Goal: Task Accomplishment & Management: Manage account settings

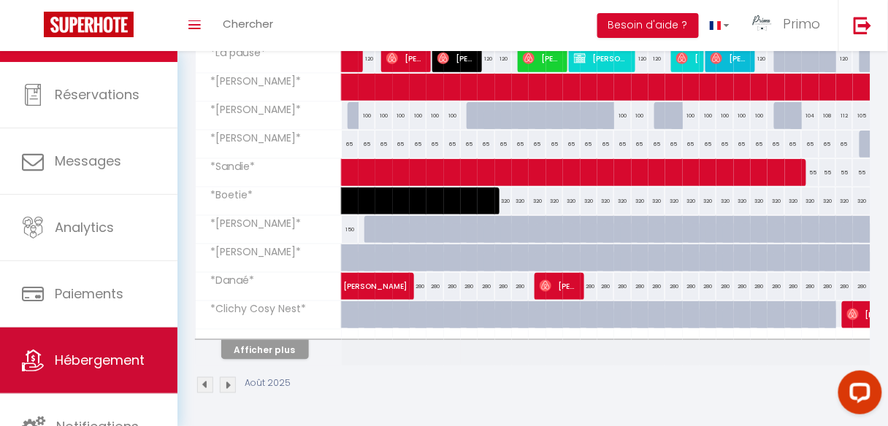
scroll to position [87, 0]
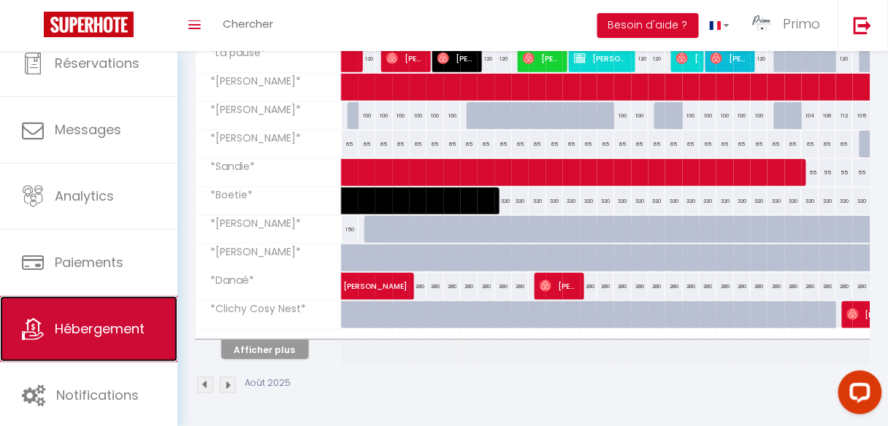
click at [82, 337] on span "Hébergement" at bounding box center [100, 329] width 90 height 18
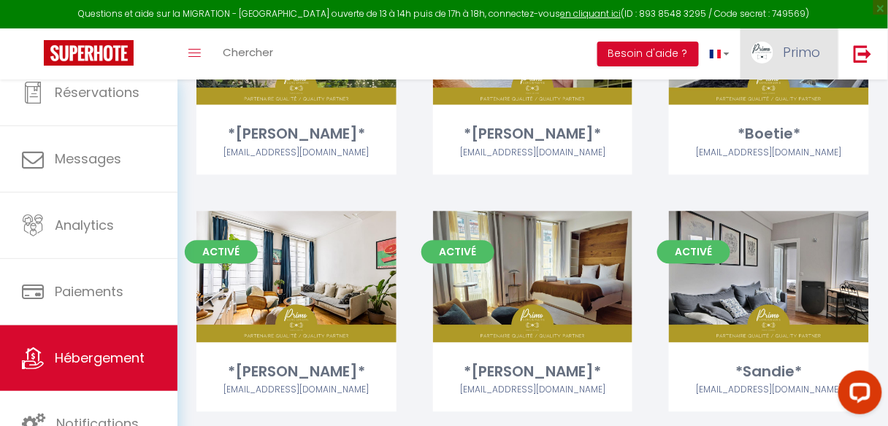
scroll to position [732, 0]
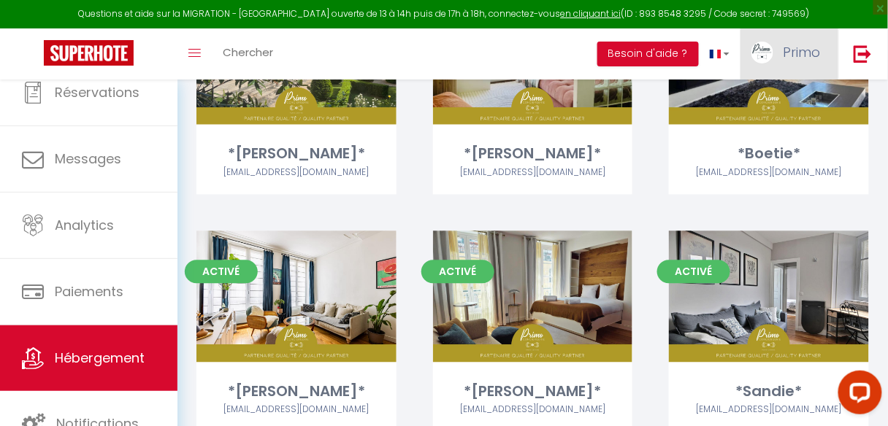
click at [792, 47] on span "Primo" at bounding box center [801, 52] width 37 height 18
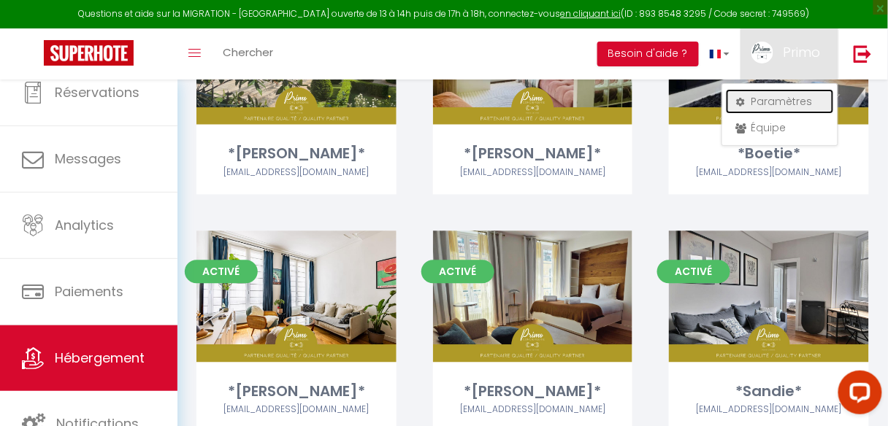
click at [770, 106] on link "Paramètres" at bounding box center [780, 101] width 108 height 25
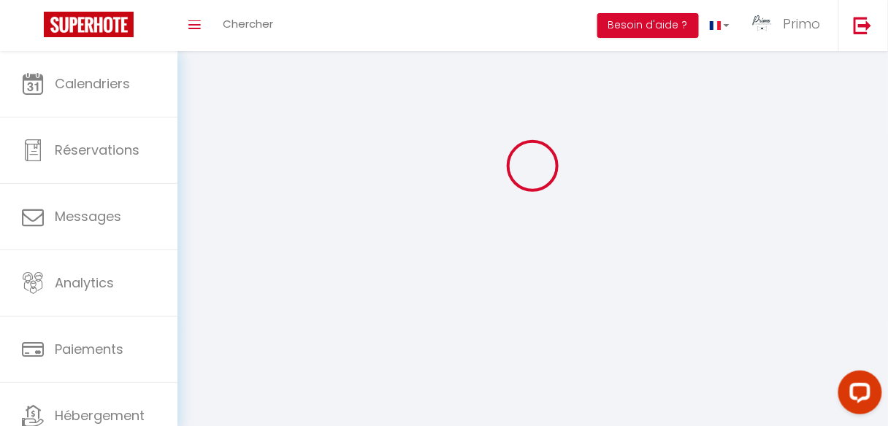
type input "Primo"
type input "[GEOGRAPHIC_DATA] 10"
type input "0665553813"
type input "[STREET_ADDRESS]"
type input "75009"
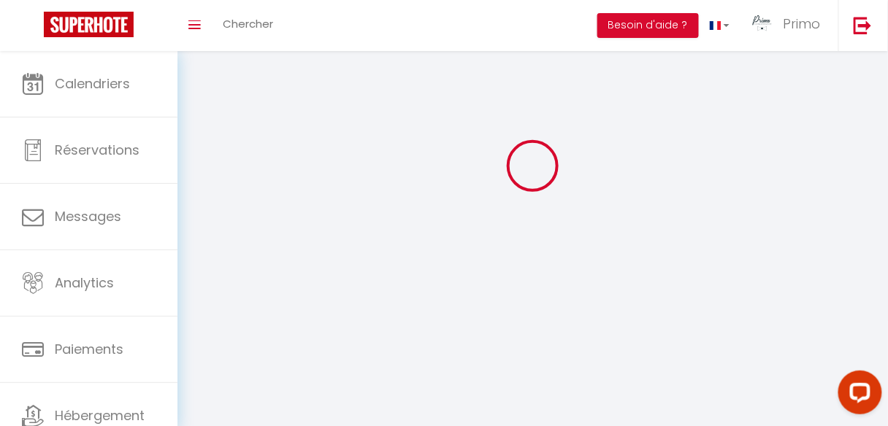
type input "[GEOGRAPHIC_DATA]"
type input "p0tk0Y3lyDtA8WCgnG5qNYaH0"
type input "3n1zKKK7hOxRMPF1MwymZg6Bn"
type input "[URL][DOMAIN_NAME]"
select select "28"
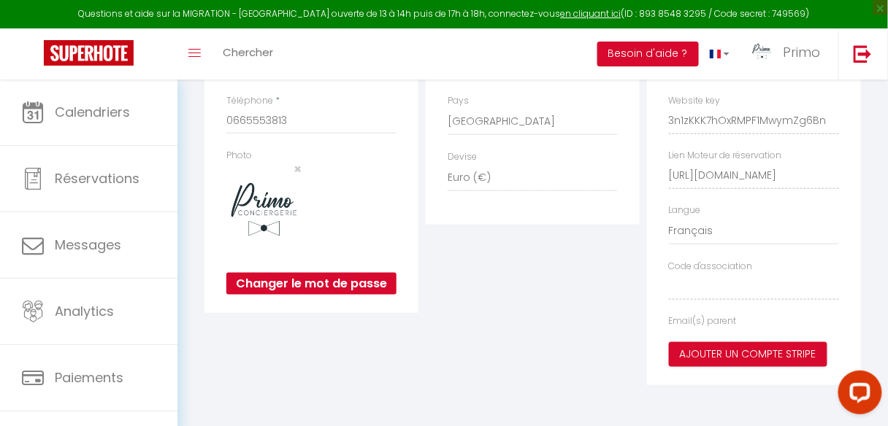
type input "p0tk0Y3lyDtA8WCgnG5qNYaH0"
type input "3n1zKKK7hOxRMPF1MwymZg6Bn"
type input "[URL][DOMAIN_NAME]"
select select "fr"
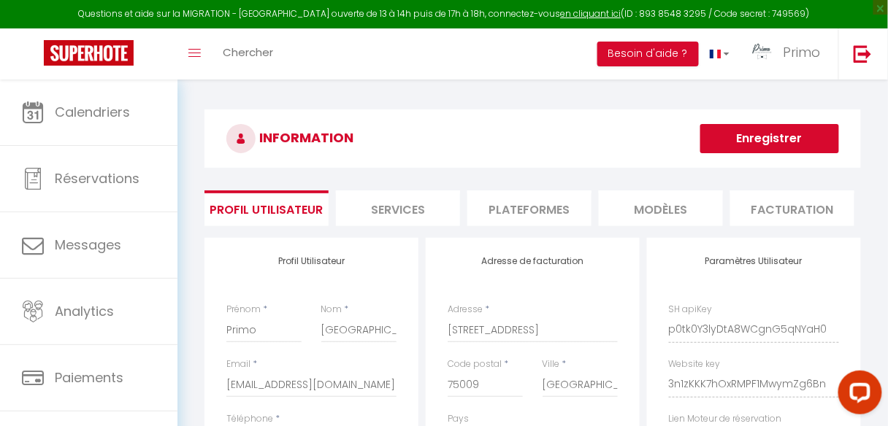
click at [524, 218] on li "Plateformes" at bounding box center [529, 209] width 124 height 36
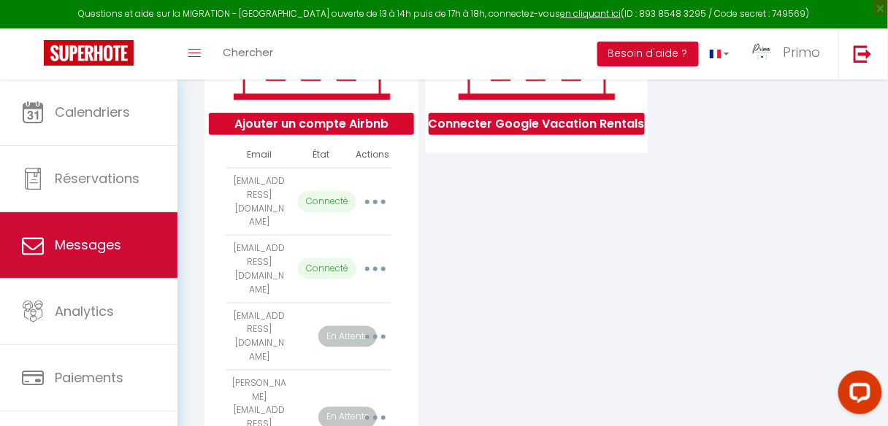
scroll to position [88, 0]
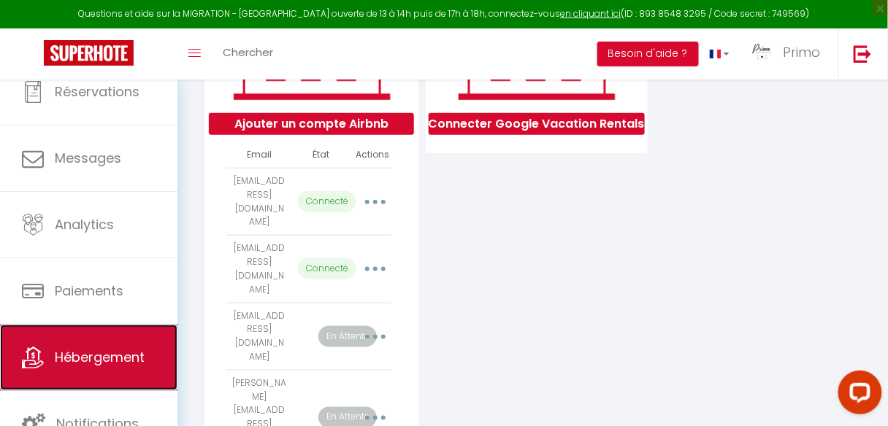
click at [94, 368] on link "Hébergement" at bounding box center [88, 358] width 177 height 66
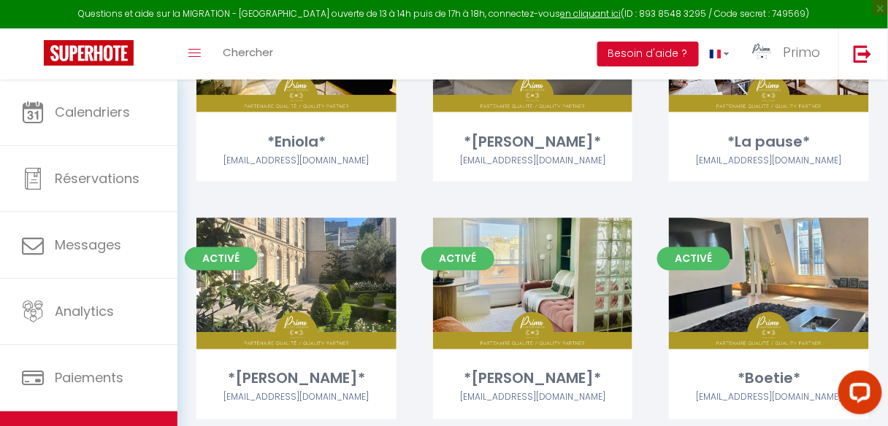
scroll to position [584, 0]
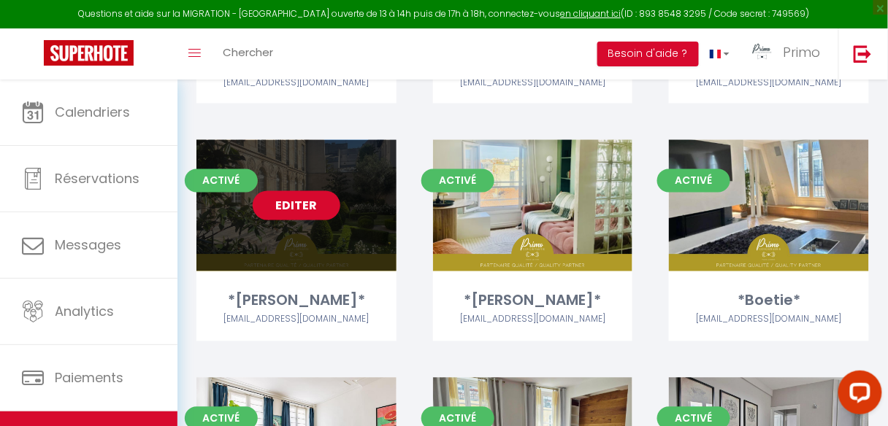
click at [299, 202] on link "Editer" at bounding box center [297, 205] width 88 height 29
select select "3"
select select "2"
select select "1"
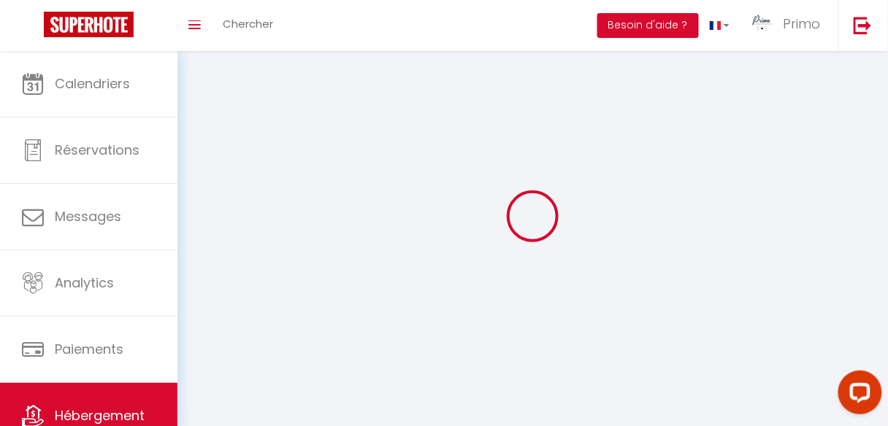
select select
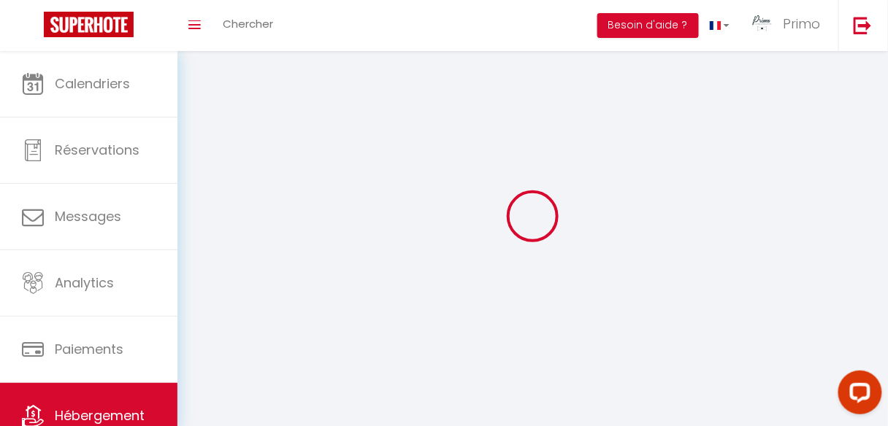
checkbox input "false"
select select
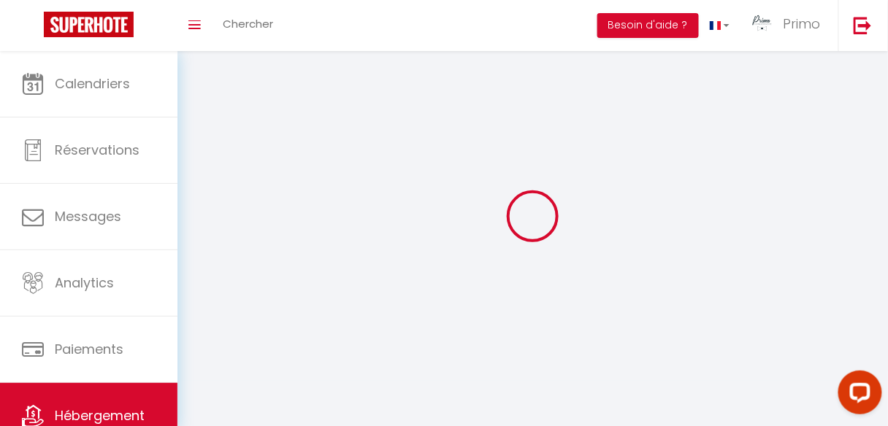
select select
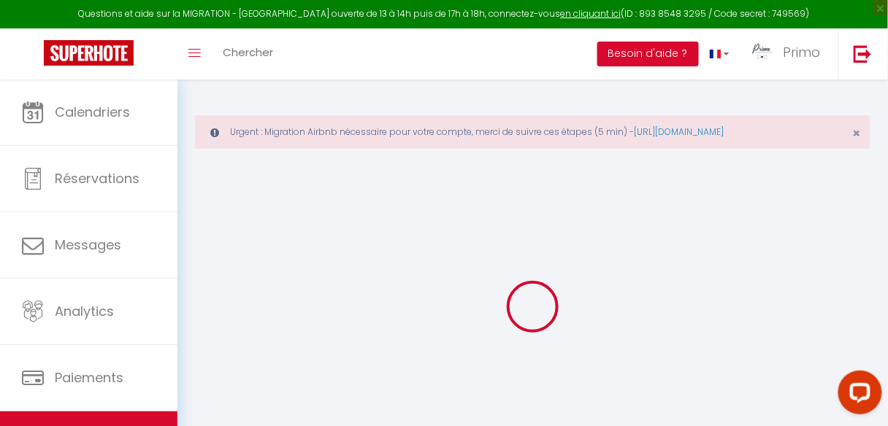
checkbox input "true"
checkbox input "false"
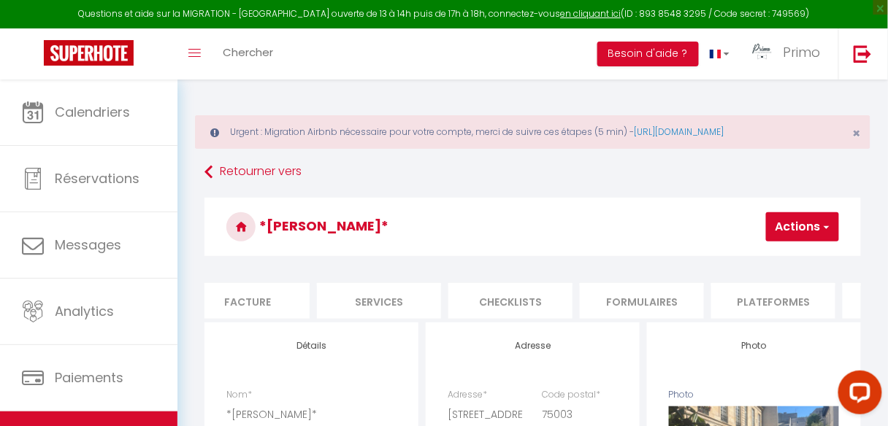
scroll to position [0, 313]
click at [719, 305] on li "Plateformes" at bounding box center [742, 301] width 124 height 36
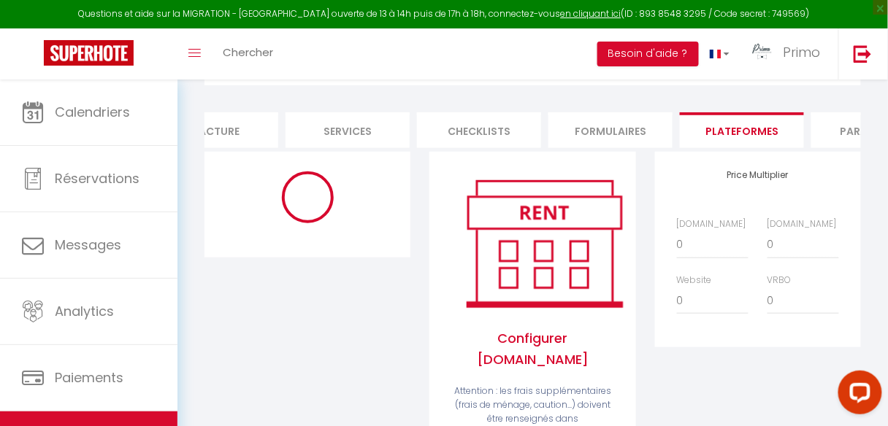
scroll to position [175, 0]
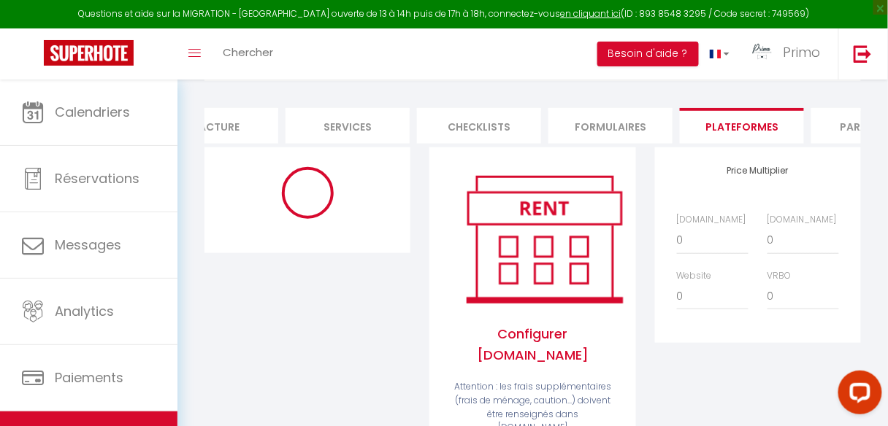
select select "6719-1437516278966511833"
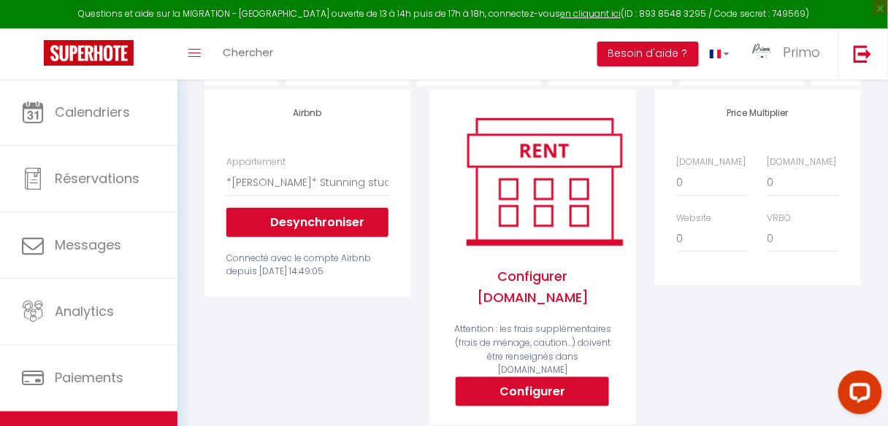
scroll to position [234, 0]
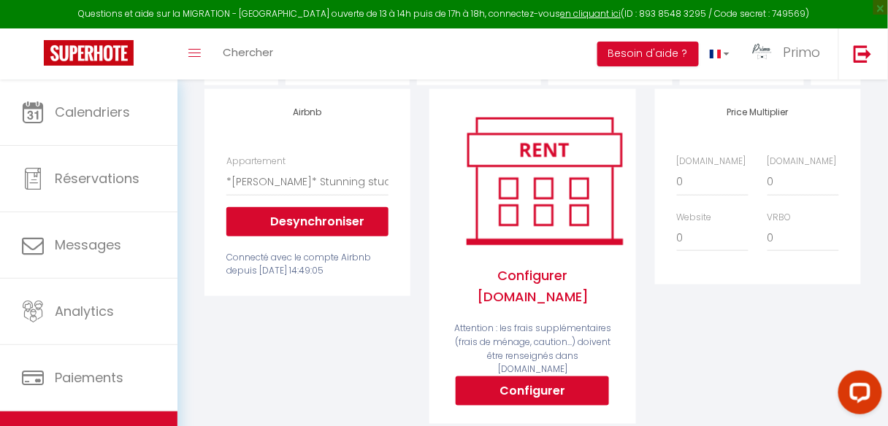
click at [372, 288] on div "Airbnb Appartement *[GEOGRAPHIC_DATA]* au coeur du [GEOGRAPHIC_DATA] - [EMAIL_A…" at bounding box center [307, 192] width 206 height 207
click at [694, 184] on select "0 + 1 % + 2 % + 3 % + 4 % + 5 % + 6 % + 7 % + 8 % + 9 %" at bounding box center [713, 182] width 72 height 28
click at [677, 176] on select "0 + 1 % + 2 % + 3 % + 4 % + 5 % + 6 % + 7 % + 8 % + 9 %" at bounding box center [713, 182] width 72 height 28
click at [703, 298] on div "Price Multiplier [DOMAIN_NAME] 0 + 1 % + 2 % + 3 % + 4 % + 5 % + 6 % + 7 %" at bounding box center [757, 266] width 225 height 354
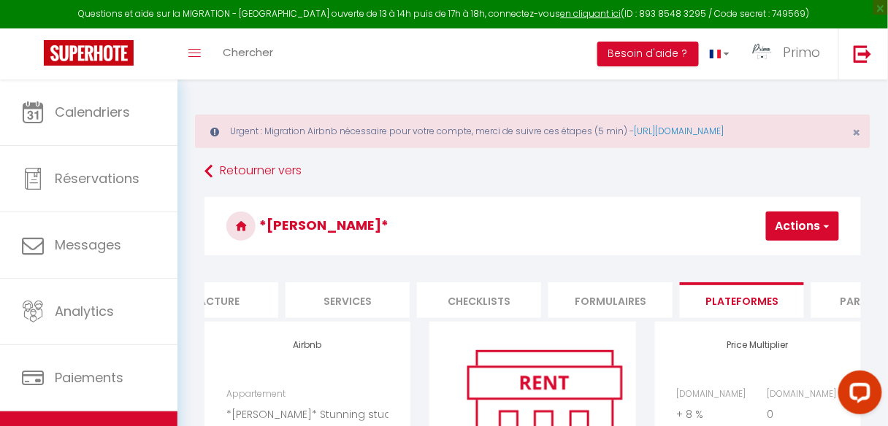
scroll to position [0, 0]
click at [821, 229] on button "Actions" at bounding box center [802, 226] width 73 height 29
click at [791, 257] on link "Enregistrer" at bounding box center [780, 259] width 115 height 19
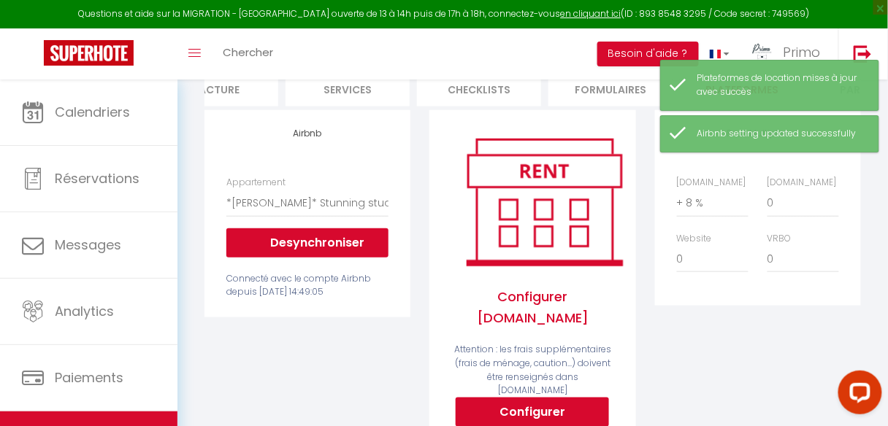
scroll to position [196, 0]
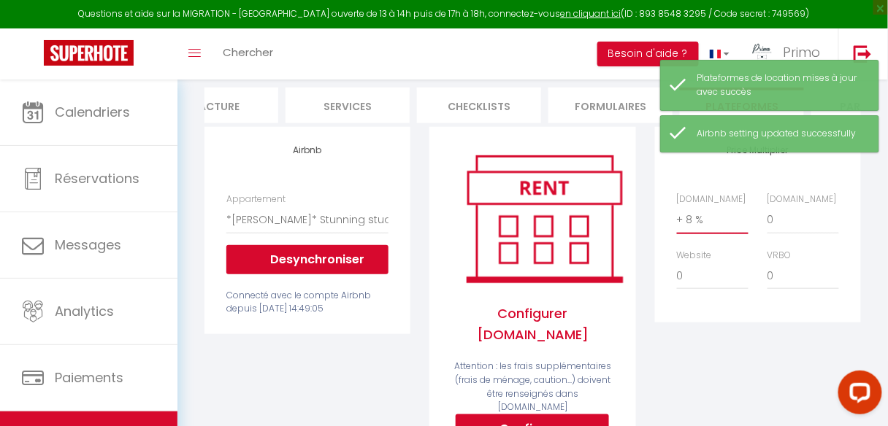
click at [695, 231] on select "0 + 1 % + 2 % + 3 % + 4 % + 5 % + 6 % + 7 % + 8 % + 9 %" at bounding box center [713, 220] width 72 height 28
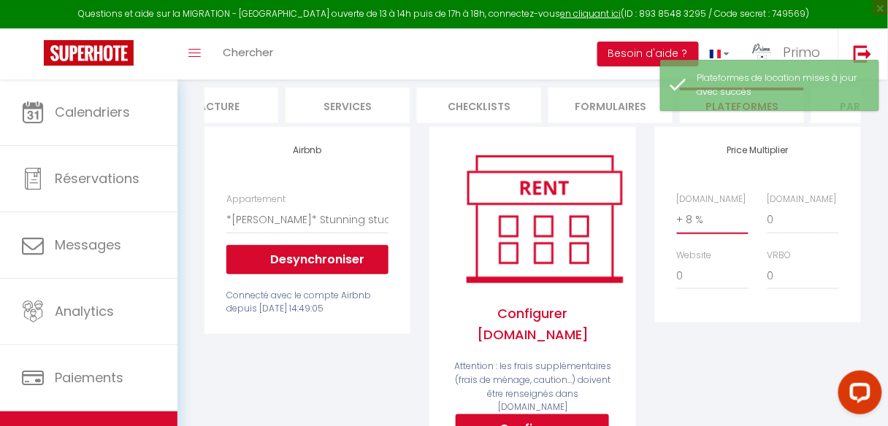
select select "0"
click at [677, 213] on select "0 + 1 % + 2 % + 3 % + 4 % + 5 % + 6 % + 7 % + 8 % + 9 %" at bounding box center [713, 220] width 72 height 28
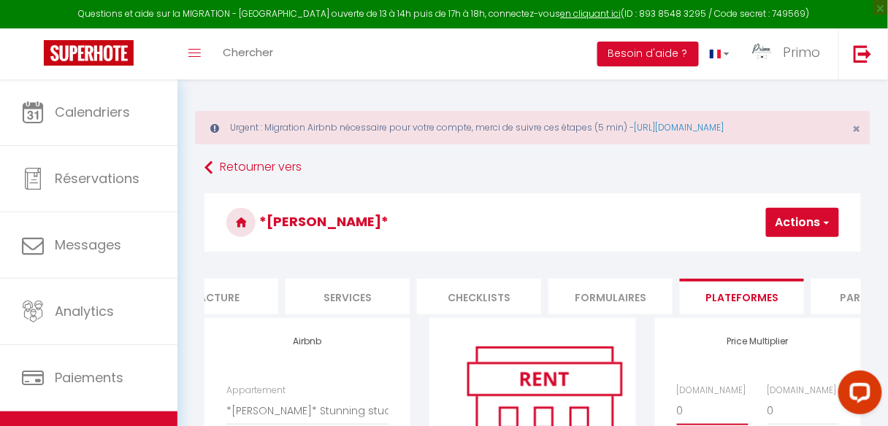
scroll to position [0, 0]
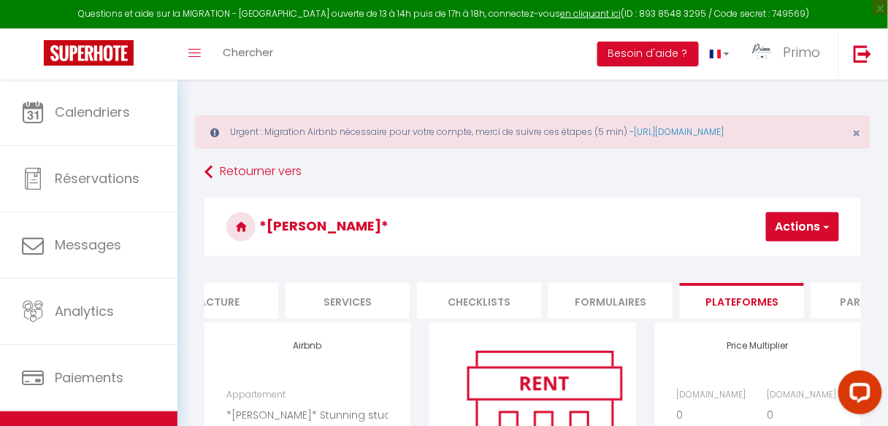
click at [793, 222] on button "Actions" at bounding box center [802, 226] width 73 height 29
click at [776, 256] on link "Enregistrer" at bounding box center [780, 259] width 115 height 19
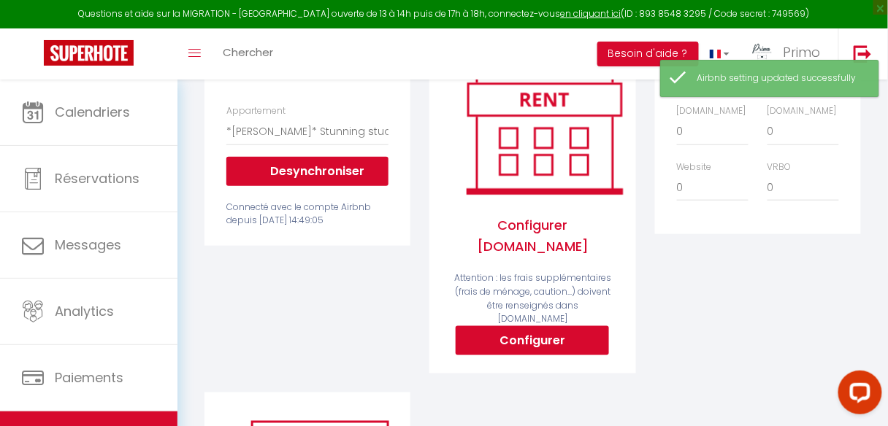
scroll to position [234, 0]
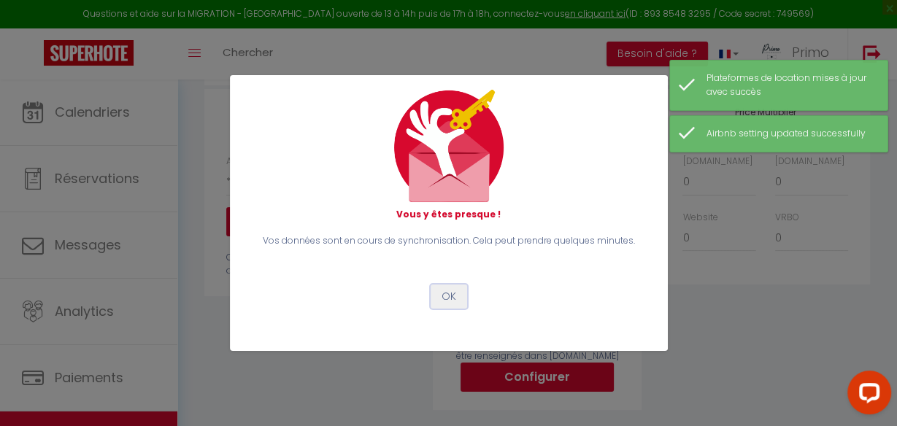
click at [445, 296] on button "OK" at bounding box center [449, 297] width 37 height 25
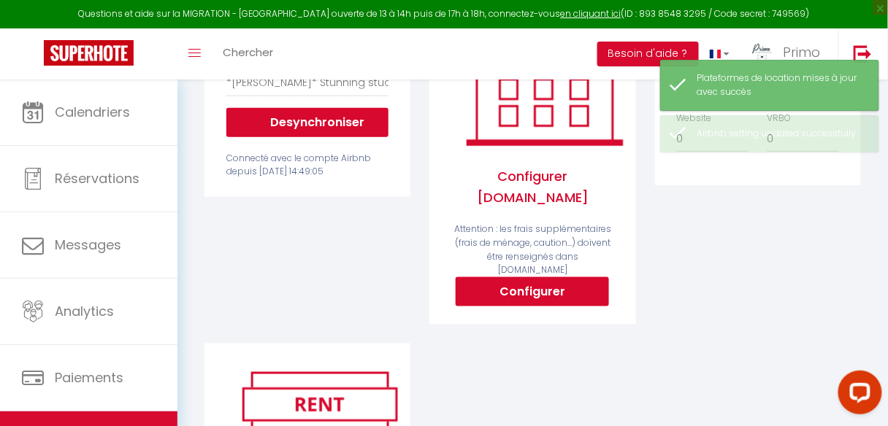
scroll to position [191, 0]
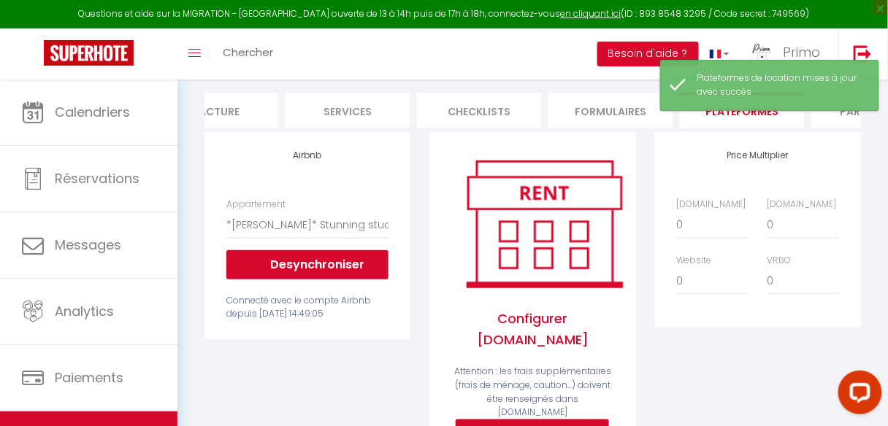
click at [319, 330] on div "Airbnb Appartement *[GEOGRAPHIC_DATA]* au coeur du [GEOGRAPHIC_DATA] - [EMAIL_A…" at bounding box center [307, 235] width 206 height 207
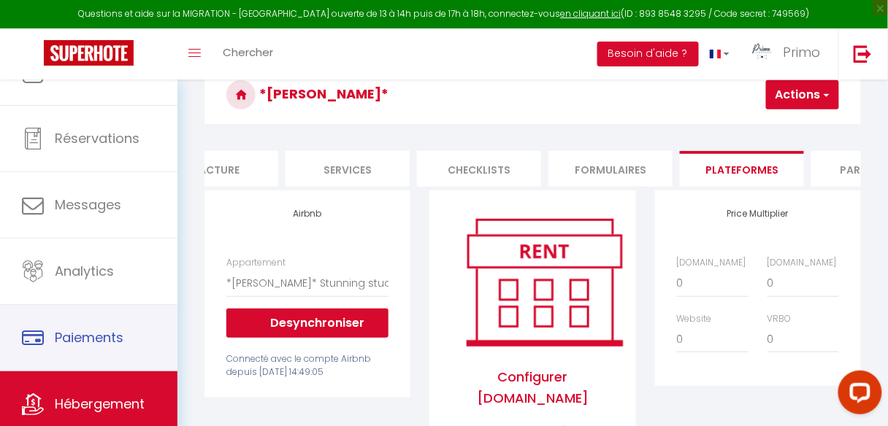
scroll to position [87, 0]
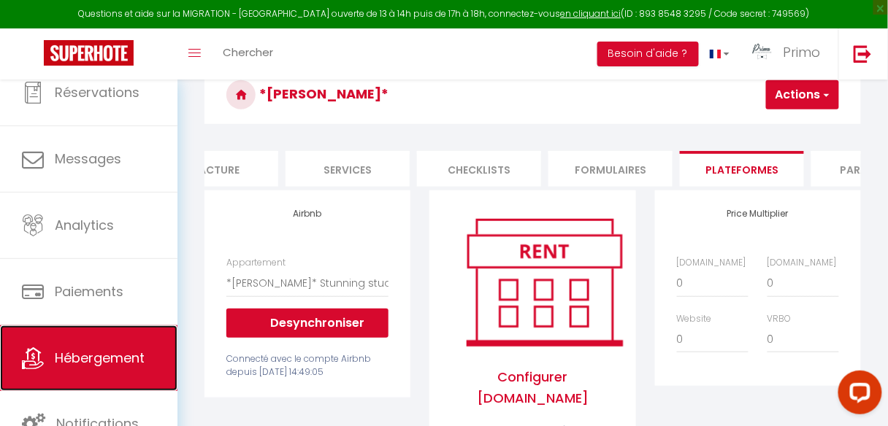
click at [134, 365] on span "Hébergement" at bounding box center [100, 358] width 90 height 18
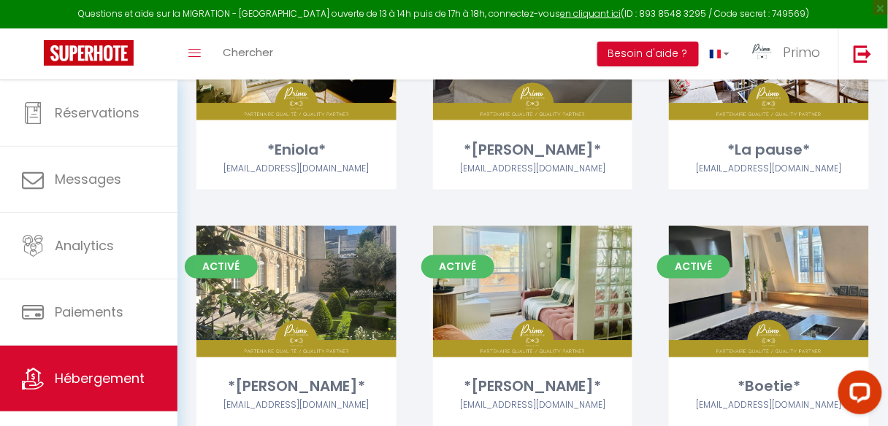
scroll to position [87, 0]
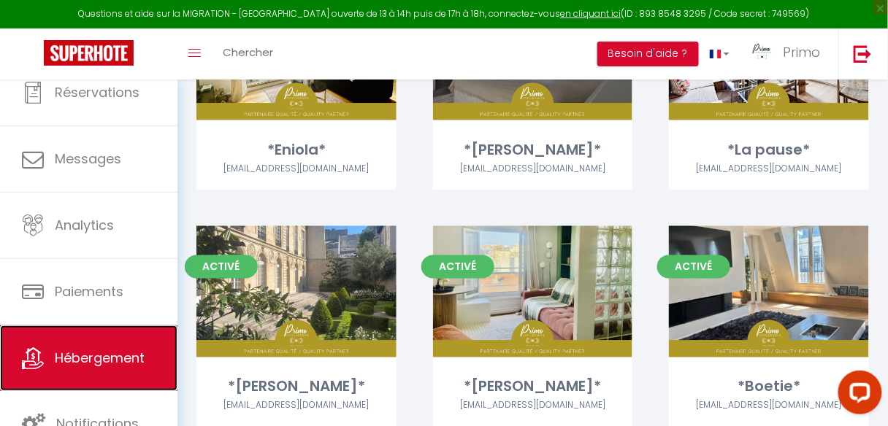
click at [110, 359] on span "Hébergement" at bounding box center [100, 358] width 90 height 18
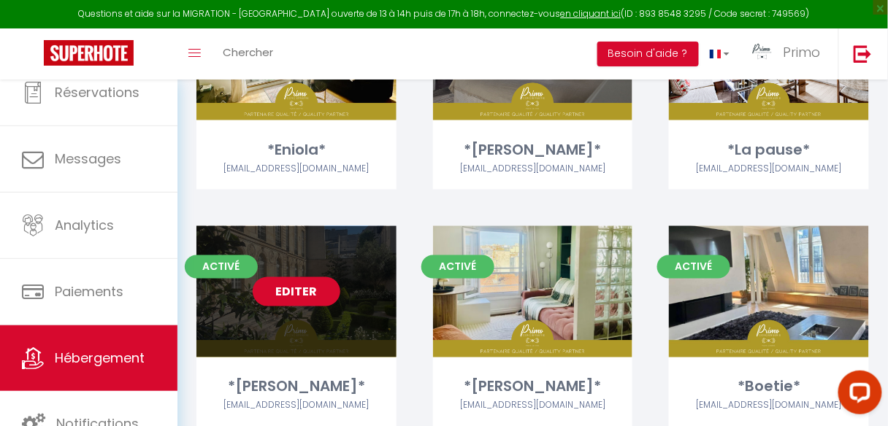
click at [300, 298] on link "Editer" at bounding box center [297, 291] width 88 height 29
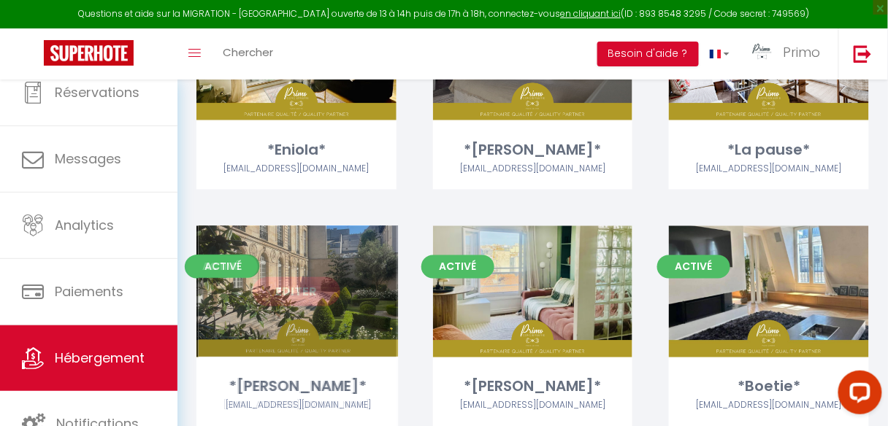
click at [275, 291] on link "Editer" at bounding box center [297, 291] width 88 height 29
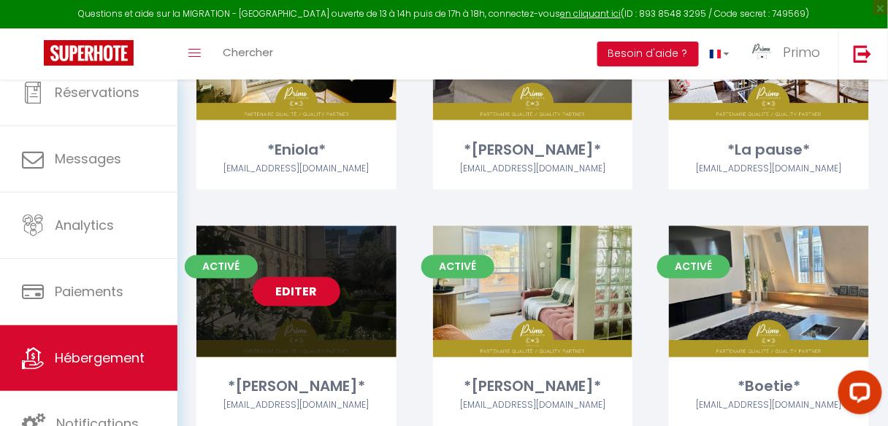
click at [284, 291] on link "Editer" at bounding box center [297, 291] width 88 height 29
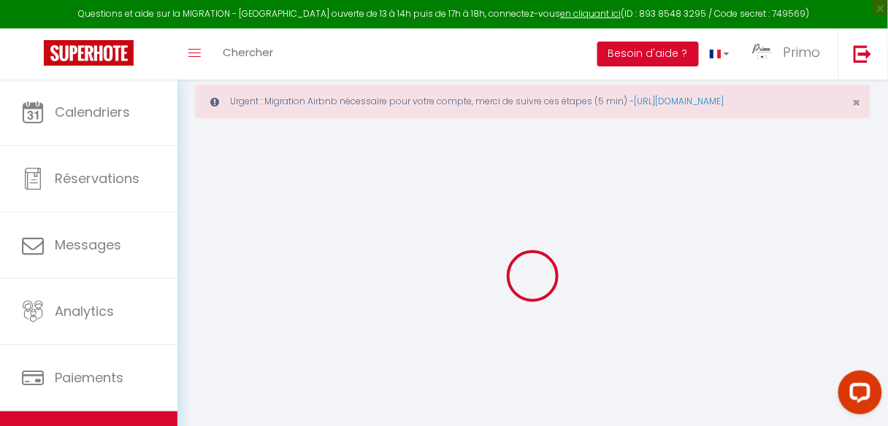
scroll to position [79, 0]
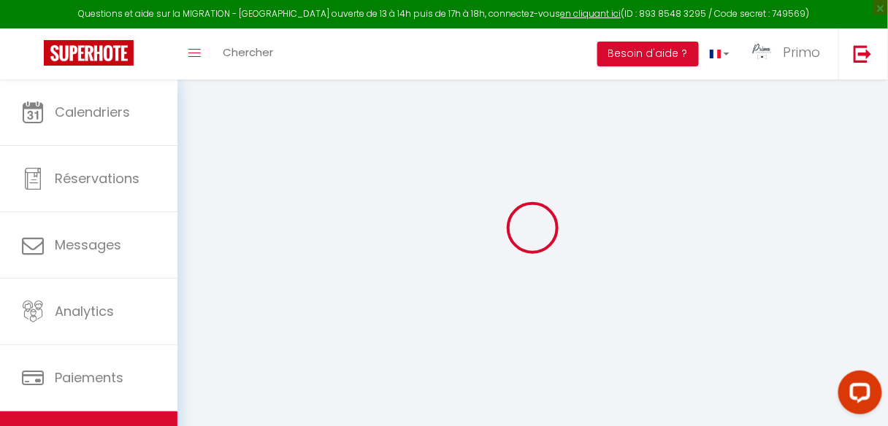
select select "+ 8 %"
checkbox input "true"
checkbox input "false"
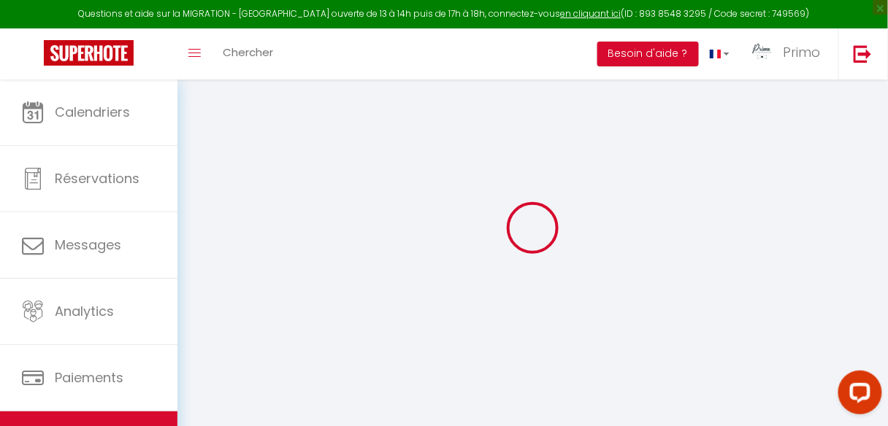
select select "16:00"
select select "23:45"
select select "11:00"
select select "30"
select select "120"
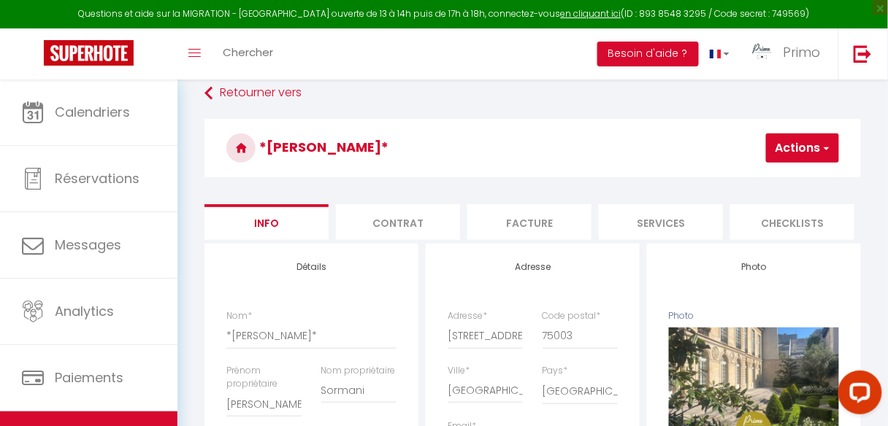
checkbox input "true"
checkbox input "false"
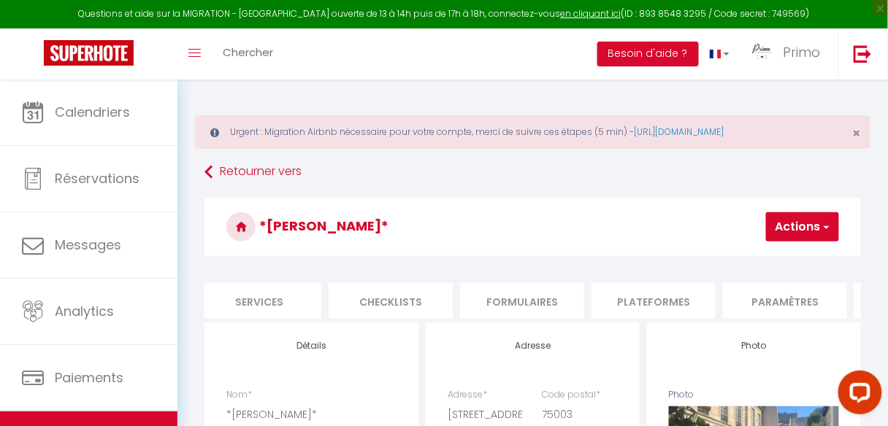
scroll to position [0, 415]
click at [659, 299] on li "Plateformes" at bounding box center [640, 301] width 124 height 36
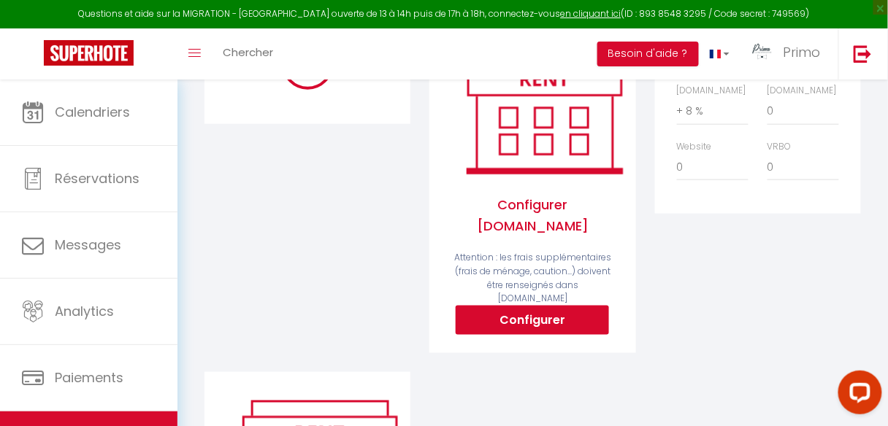
scroll to position [234, 0]
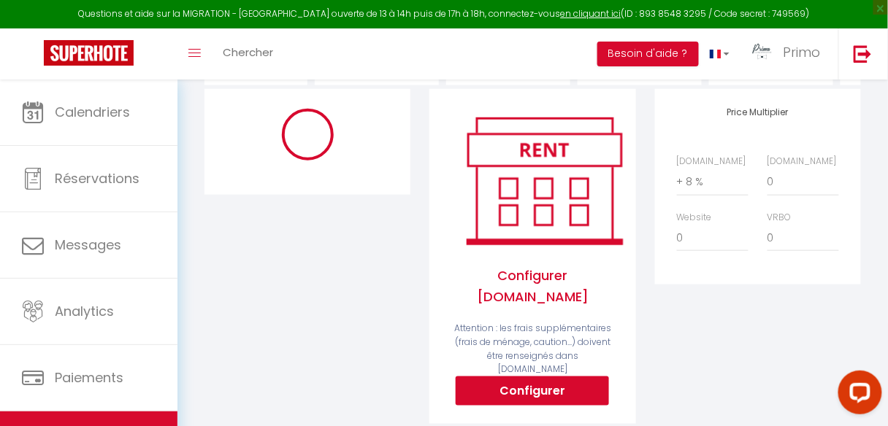
select select "6719-1437516278966511833"
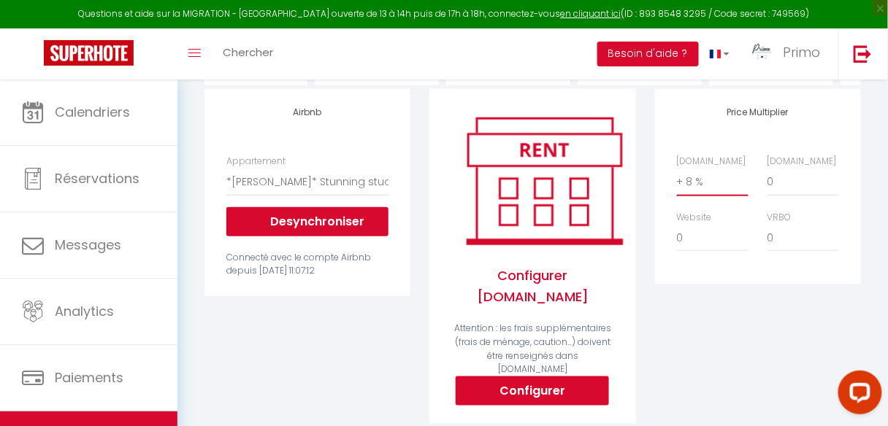
click at [700, 195] on select "0 + 1 % + 2 % + 3 % + 4 % + 5 % + 6 % + 7 % + 8 % + 9 %" at bounding box center [713, 182] width 72 height 28
select select "0"
click at [677, 176] on select "0 + 1 % + 2 % + 3 % + 4 % + 5 % + 6 % + 7 % + 8 % + 9 %" at bounding box center [713, 182] width 72 height 28
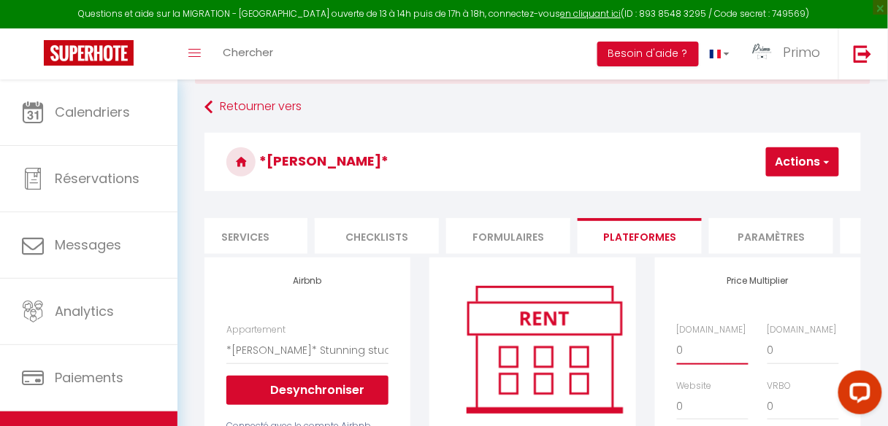
scroll to position [58, 0]
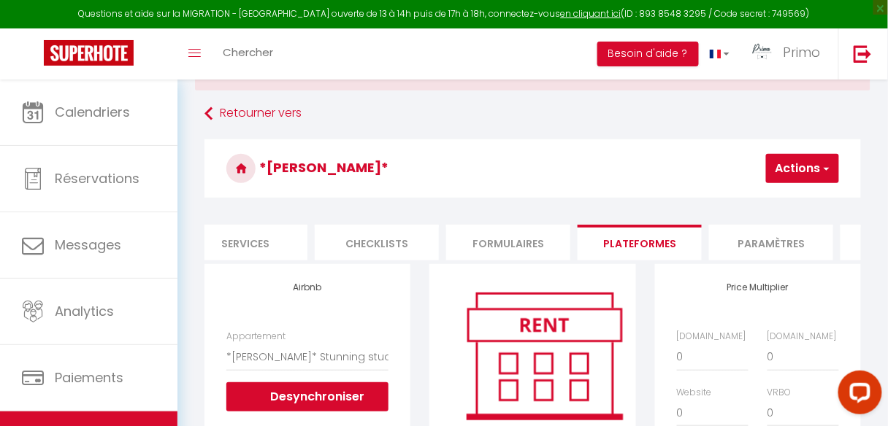
click at [788, 172] on button "Actions" at bounding box center [802, 168] width 73 height 29
click at [777, 200] on link "Enregistrer" at bounding box center [780, 200] width 115 height 19
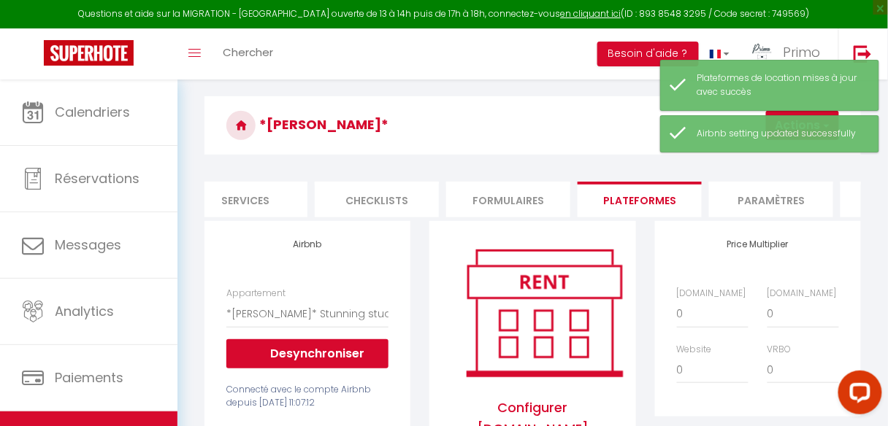
scroll to position [292, 0]
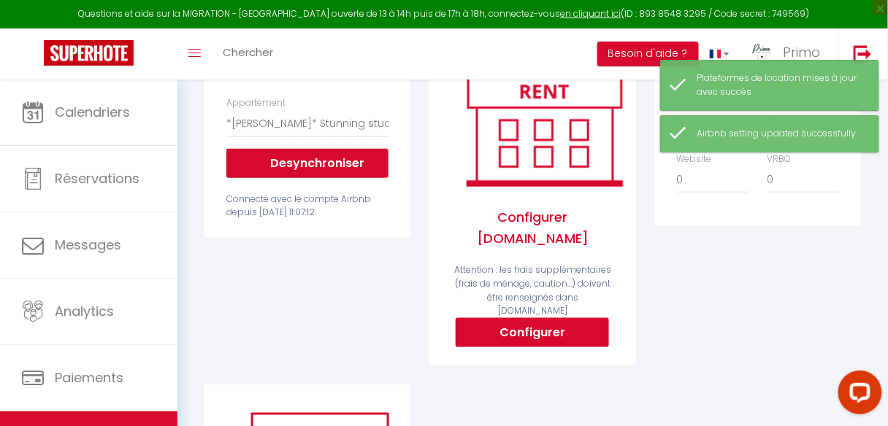
click at [323, 313] on div "Airbnb Appartement *[GEOGRAPHIC_DATA]* au coeur du [GEOGRAPHIC_DATA] - [EMAIL_A…" at bounding box center [307, 208] width 225 height 354
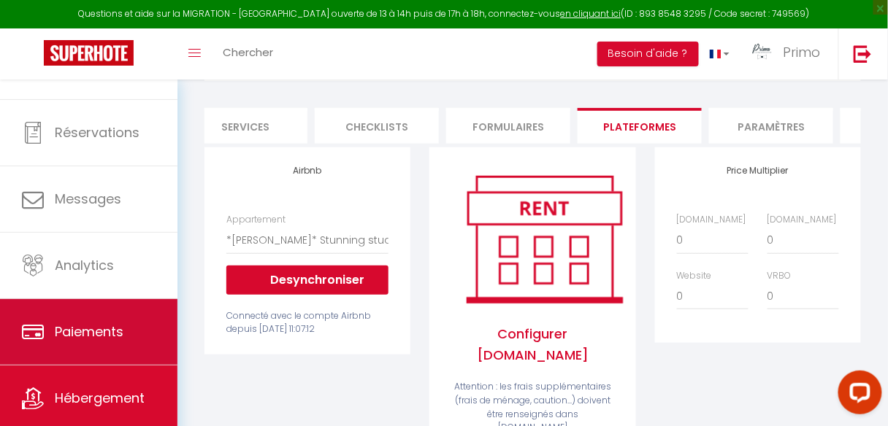
scroll to position [87, 0]
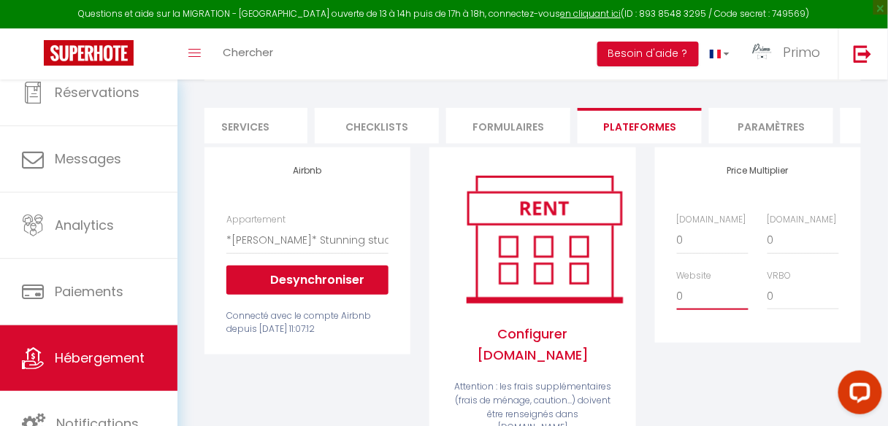
click at [697, 309] on select "0 + 1 % + 2 % + 3 % + 4 % + 5 % + 6 % + 7 % + 8 % + 9 %" at bounding box center [713, 297] width 72 height 28
click at [677, 291] on select "0 + 1 % + 2 % + 3 % + 4 % + 5 % + 6 % + 7 % + 8 % + 9 %" at bounding box center [713, 297] width 72 height 28
click at [703, 310] on select "0 + 1 % + 2 % + 3 % + 4 % + 5 % + 6 % + 7 % + 8 % + 9 %" at bounding box center [713, 297] width 72 height 28
click at [705, 305] on select "0 + 1 % + 2 % + 3 % + 4 % + 5 % + 6 % + 7 % + 8 % + 9 %" at bounding box center [713, 297] width 72 height 28
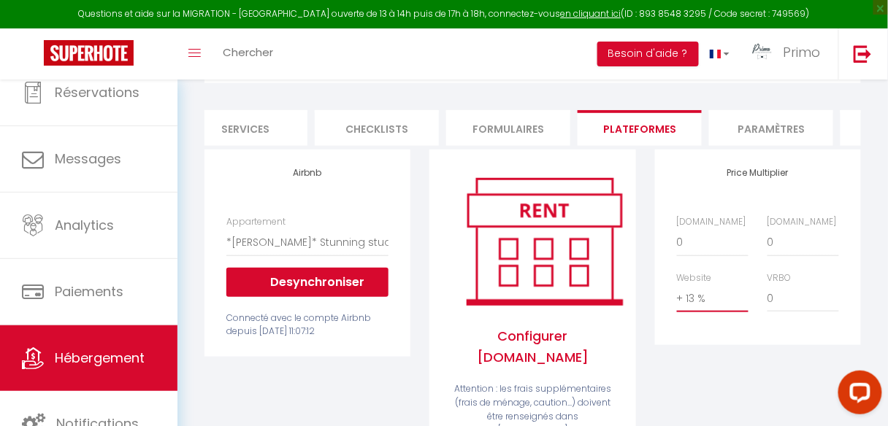
scroll to position [292, 0]
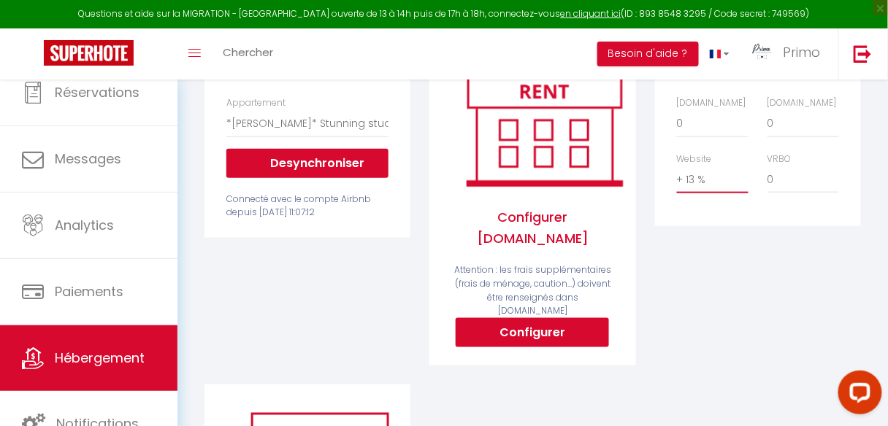
click at [688, 192] on select "0 + 1 % + 2 % + 3 % + 4 % + 5 % + 6 % + 7 % + 8 % + 9 %" at bounding box center [713, 180] width 72 height 28
select select "0"
click at [677, 174] on select "0 + 1 % + 2 % + 3 % + 4 % + 5 % + 6 % + 7 % + 8 % + 9 %" at bounding box center [713, 180] width 72 height 28
click at [687, 294] on div "Price Multiplier [DOMAIN_NAME] 0 + 1 % + 2 % + 3 % + 4 % + 5 % + 6 % + 7 %" at bounding box center [757, 208] width 225 height 354
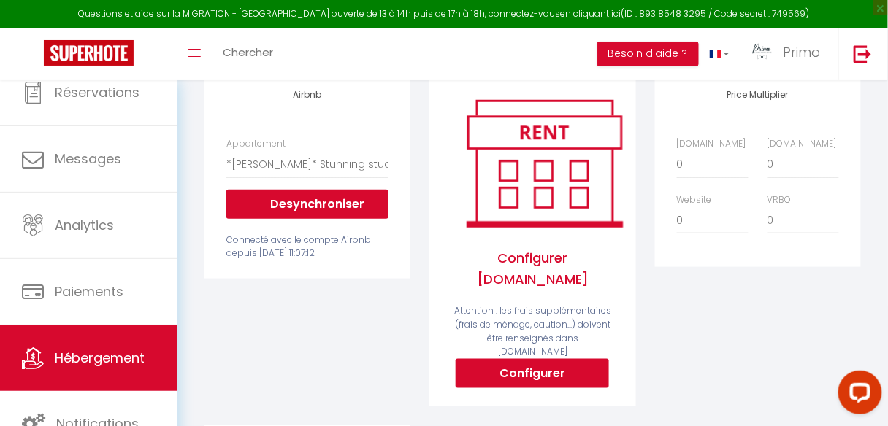
scroll to position [175, 0]
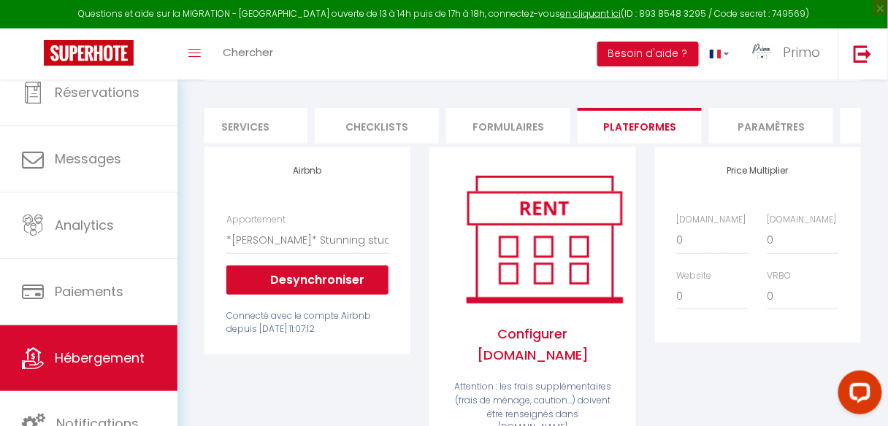
click at [748, 174] on h4 "Price Multiplier" at bounding box center [758, 171] width 162 height 10
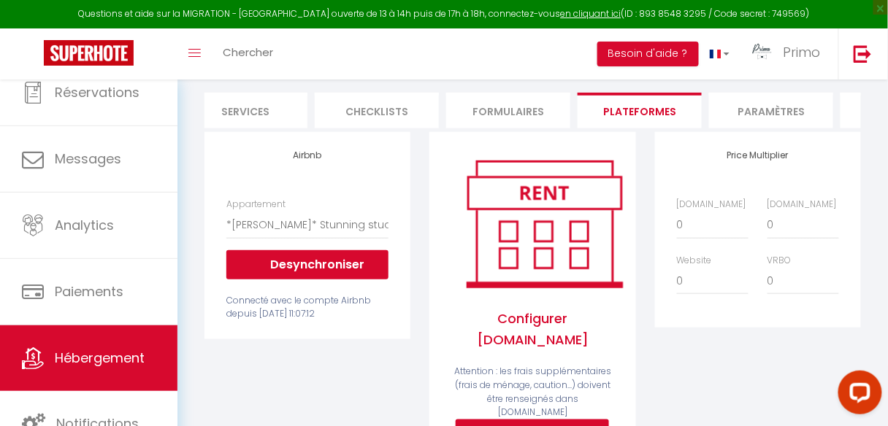
scroll to position [132, 0]
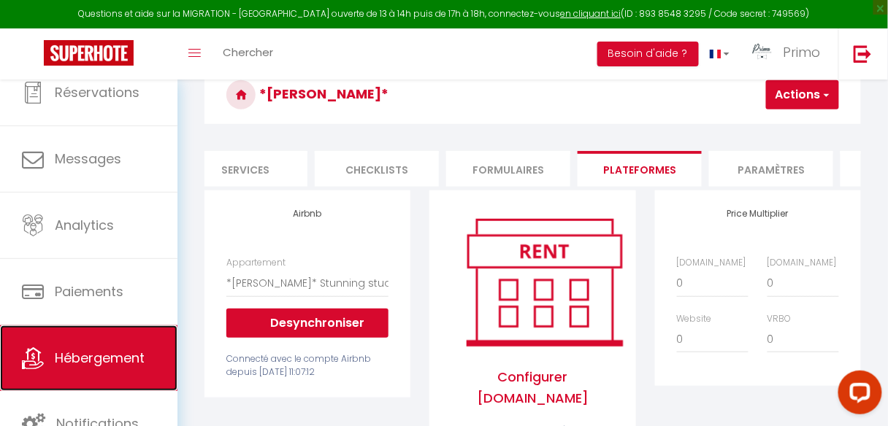
click at [144, 359] on span "Hébergement" at bounding box center [100, 358] width 90 height 18
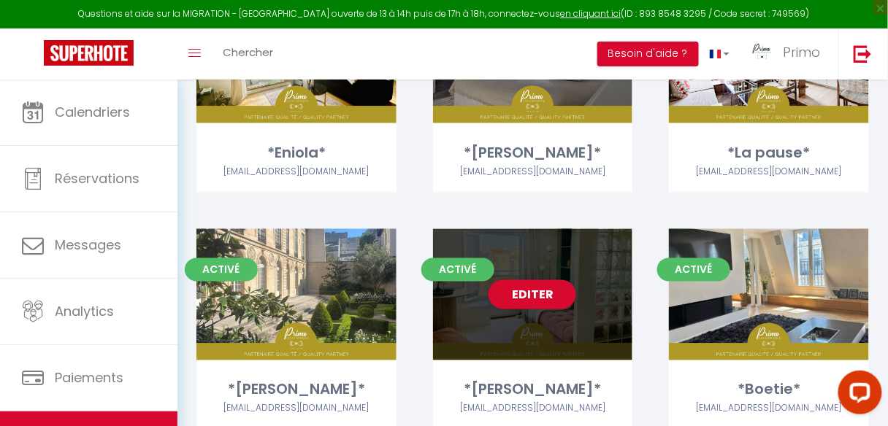
scroll to position [556, 0]
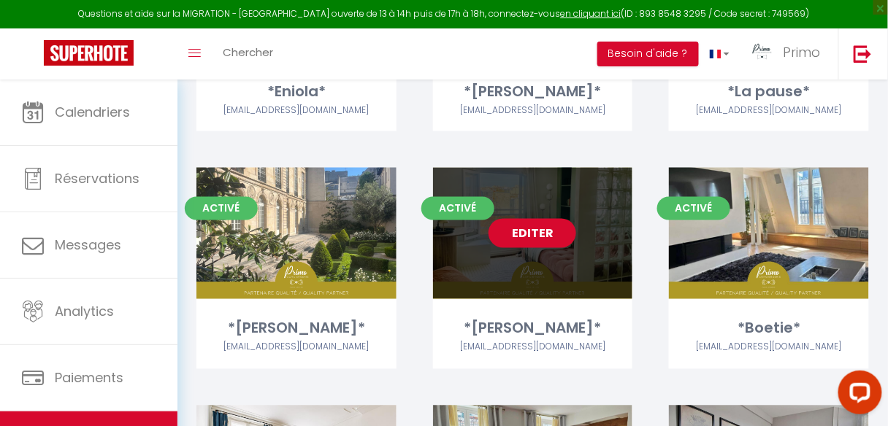
click at [538, 234] on link "Editer" at bounding box center [532, 233] width 88 height 29
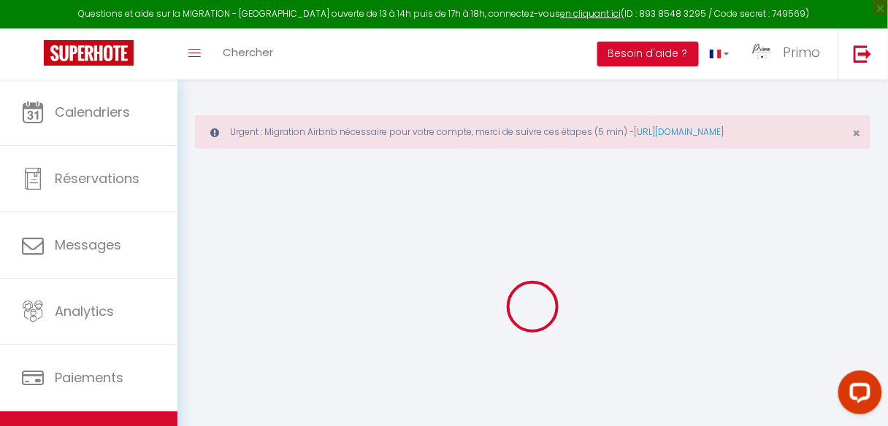
select select
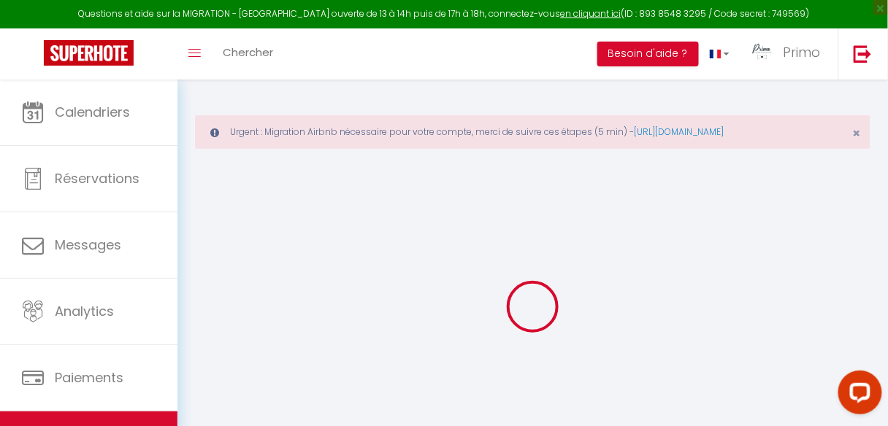
select select
checkbox input "false"
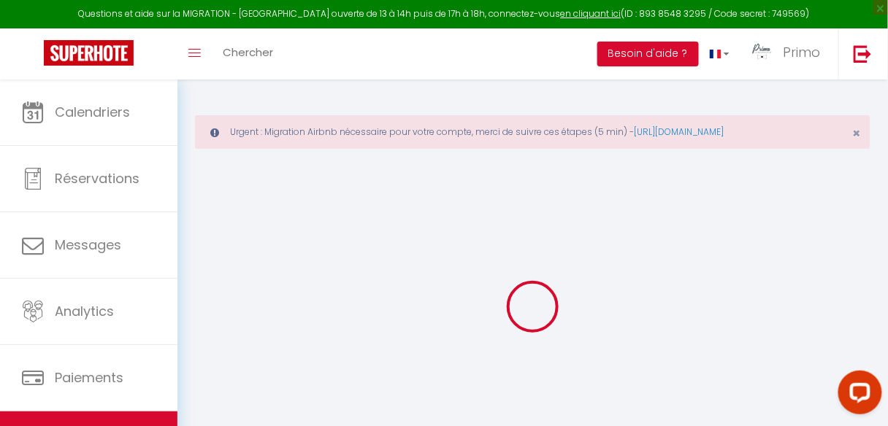
select select
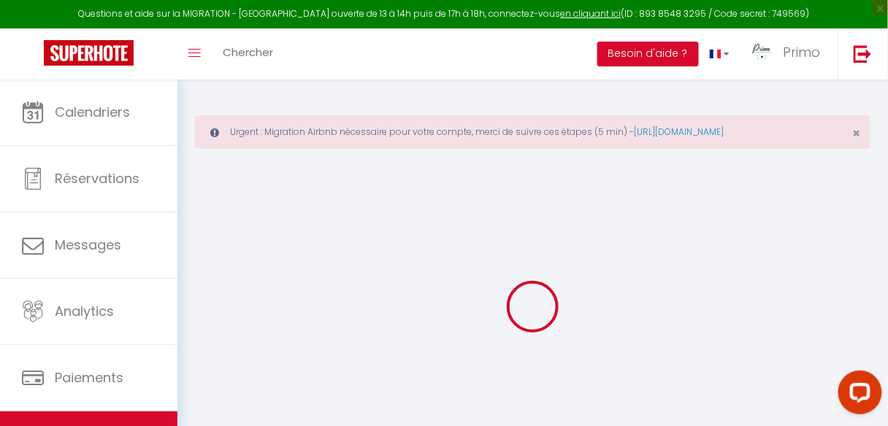
select select
checkbox input "false"
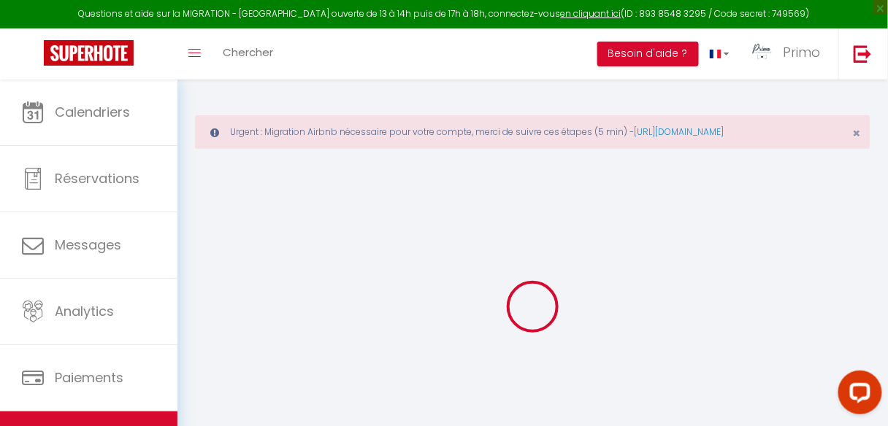
checkbox input "false"
select select
type input "*[PERSON_NAME]*"
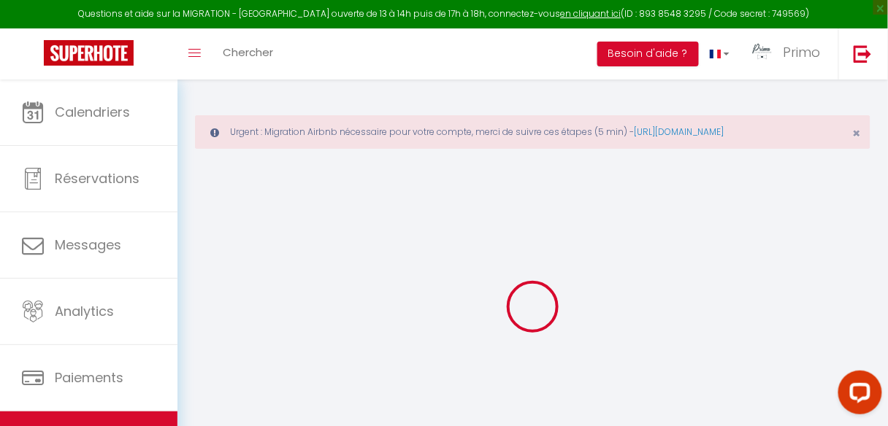
type input "[PERSON_NAME]"
type input "Gamal"
type input "[STREET_ADDRESS]"
type input "75010"
type input "[GEOGRAPHIC_DATA]"
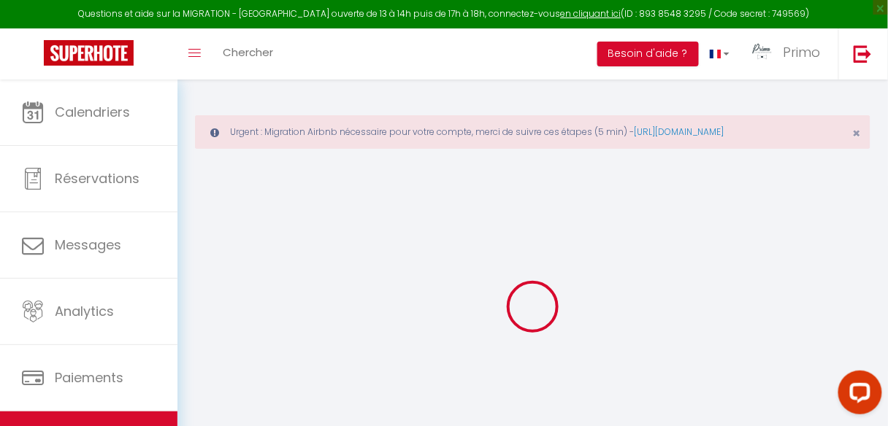
select select "2"
select select "0"
type input "100"
type input "50"
select select
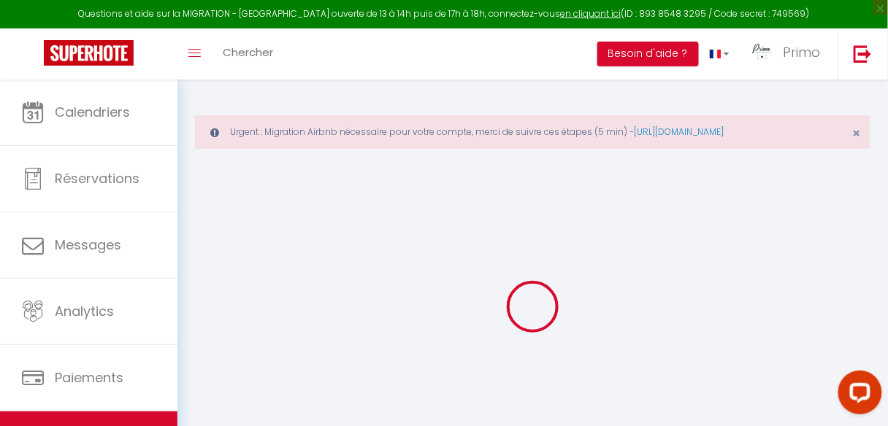
select select
type input "[STREET_ADDRESS]"
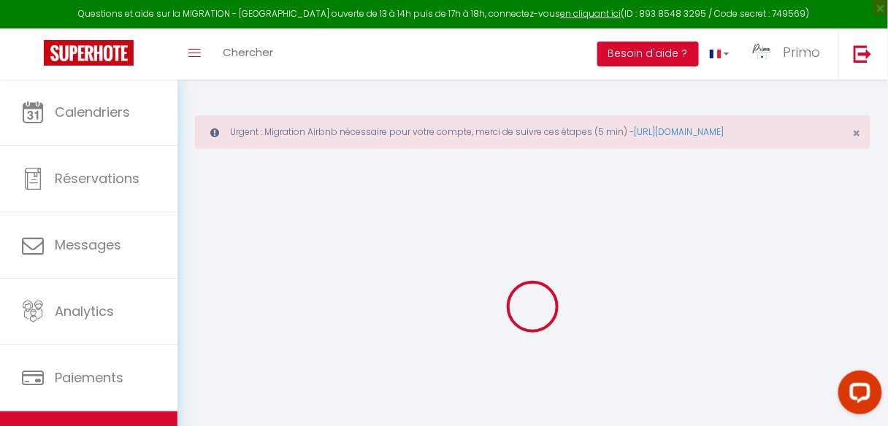
type input "75010"
type input "[GEOGRAPHIC_DATA]"
type input "[EMAIL_ADDRESS][DOMAIN_NAME]"
select select
checkbox input "true"
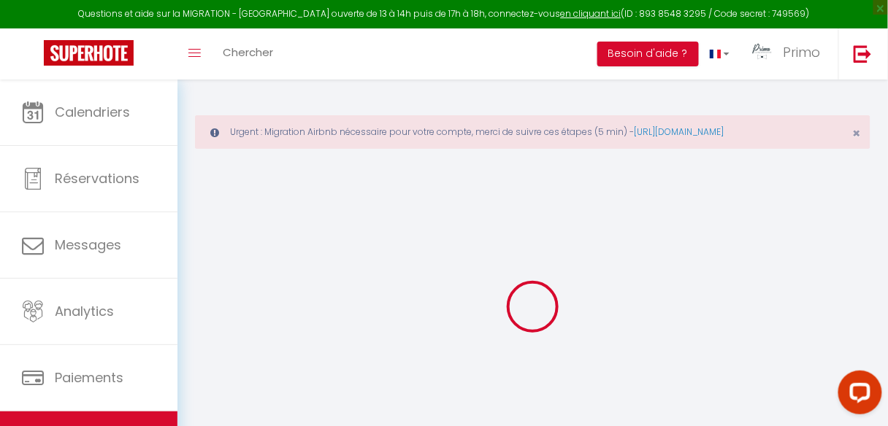
checkbox input "false"
type input "0"
type input "25"
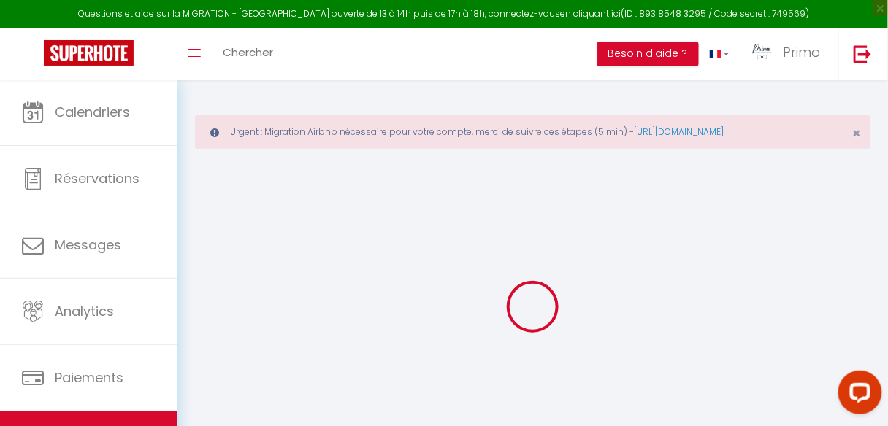
type input "0"
select select
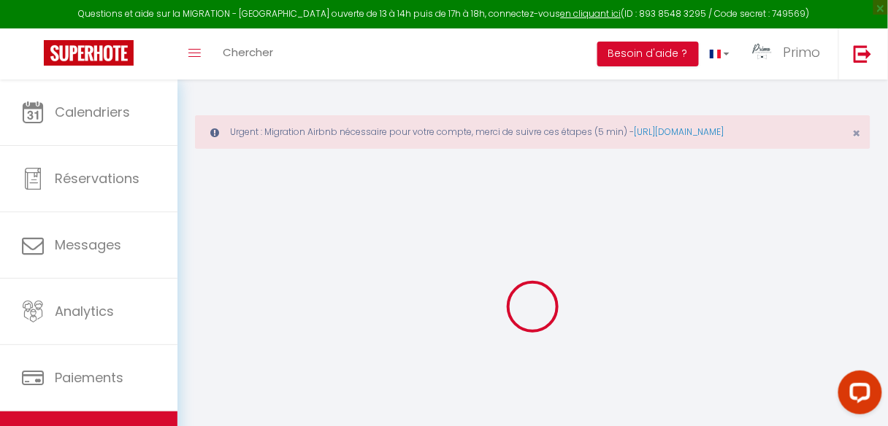
select select
checkbox input "true"
checkbox input "false"
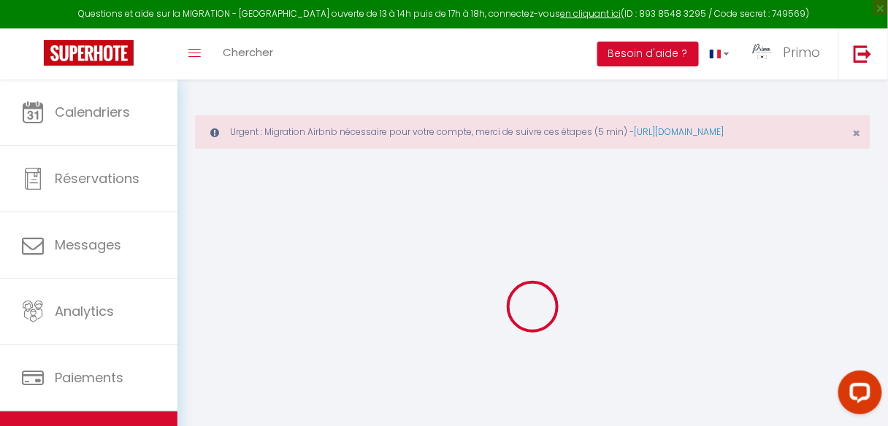
checkbox input "false"
select select
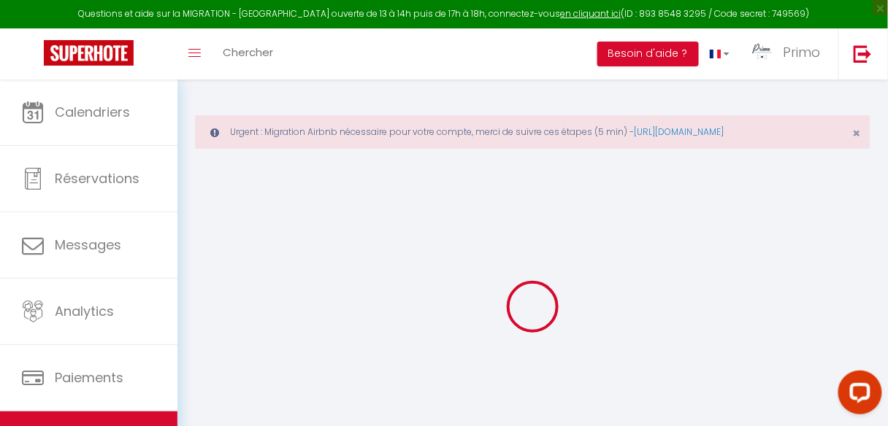
select select
checkbox input "true"
checkbox input "false"
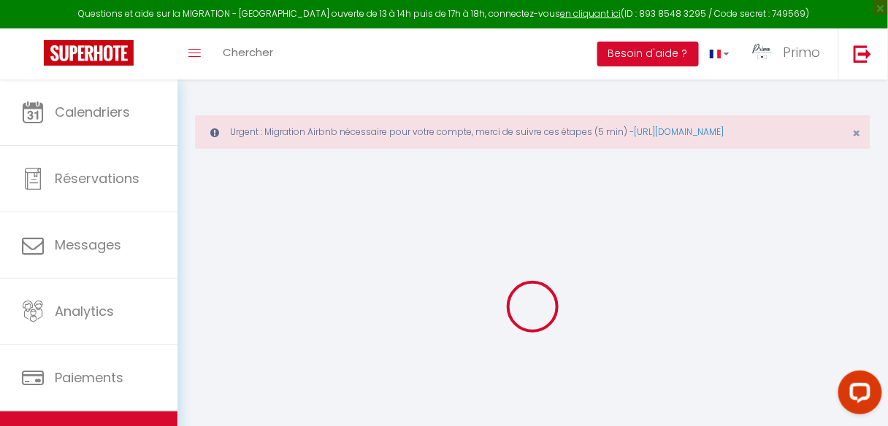
checkbox input "false"
select select "16:00"
select select "23:45"
select select "11:00"
select select "30"
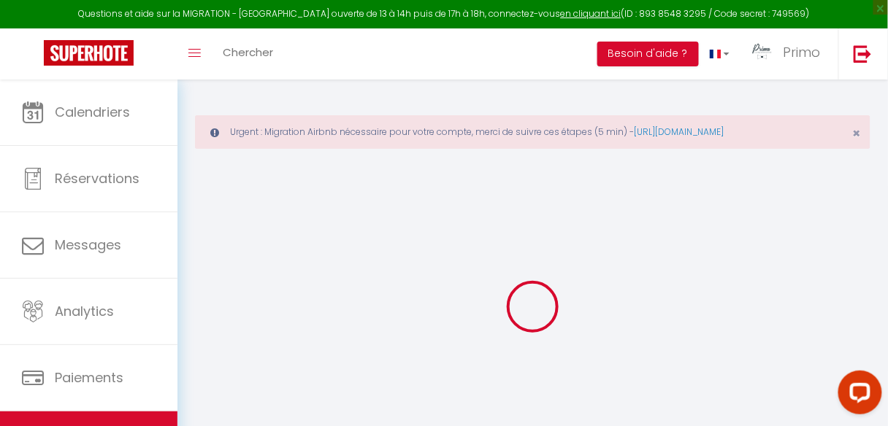
select select "120"
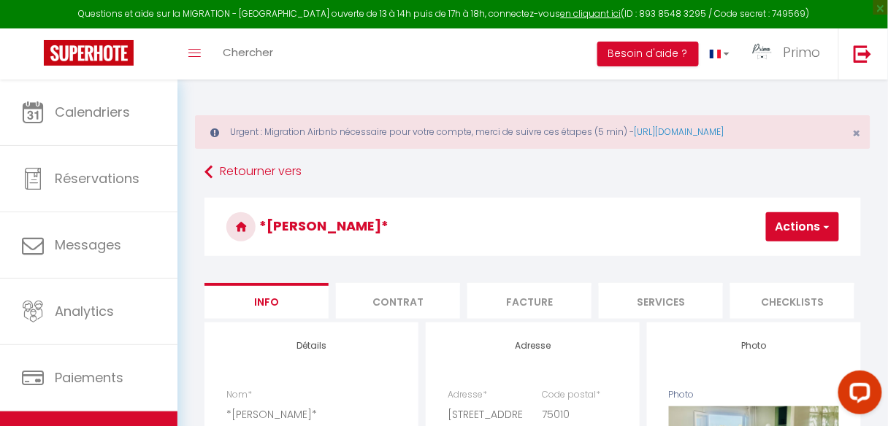
select select
checkbox input "true"
checkbox input "false"
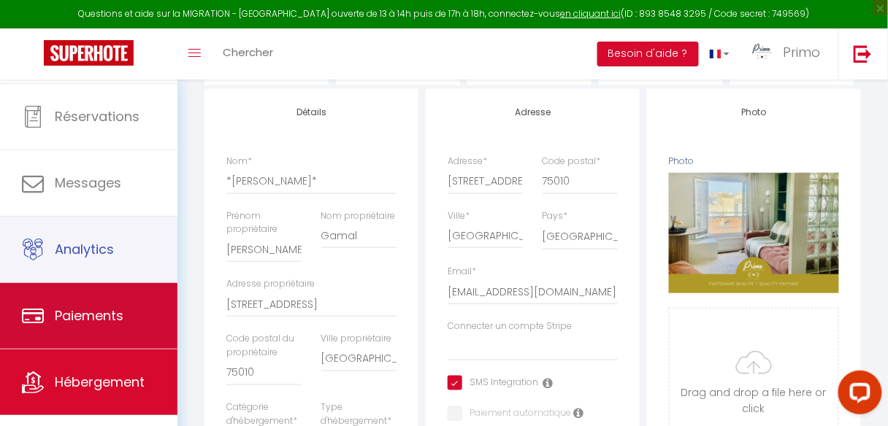
scroll to position [87, 0]
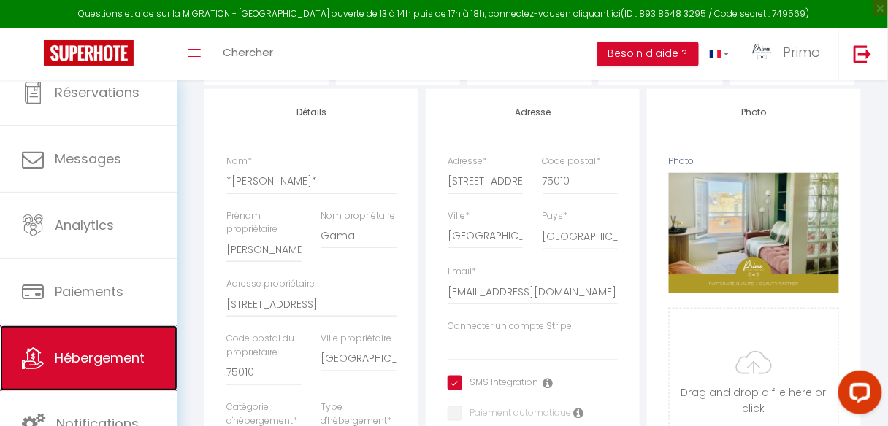
select select
checkbox input "true"
checkbox input "false"
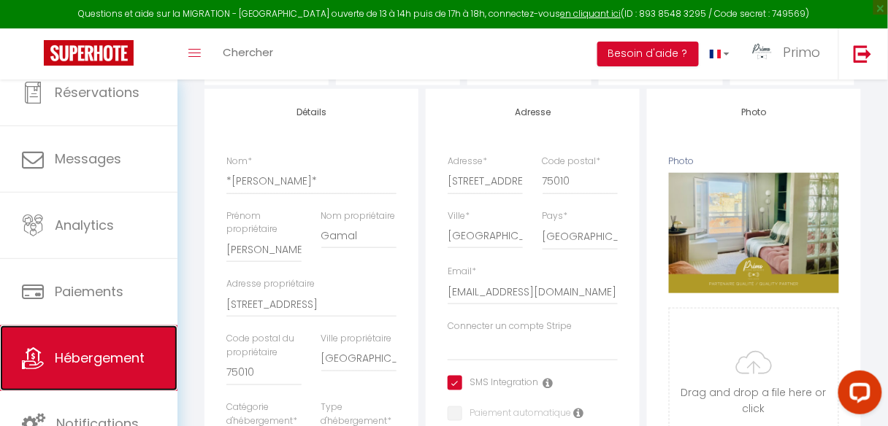
click at [114, 359] on span "Hébergement" at bounding box center [100, 358] width 90 height 18
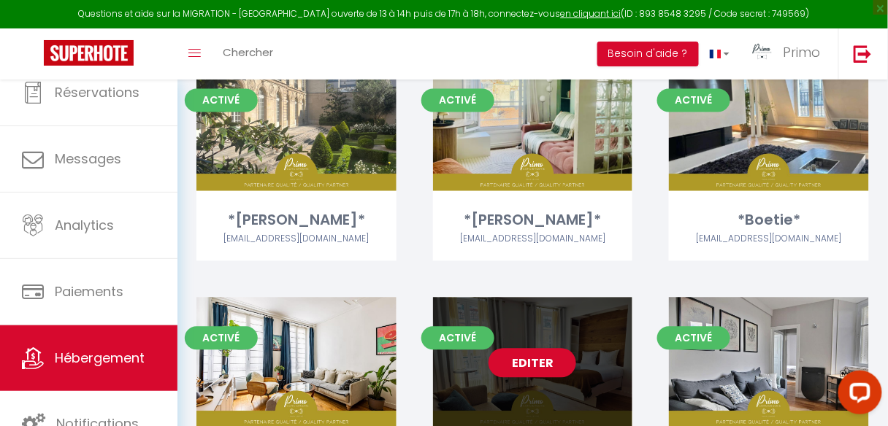
scroll to position [759, 0]
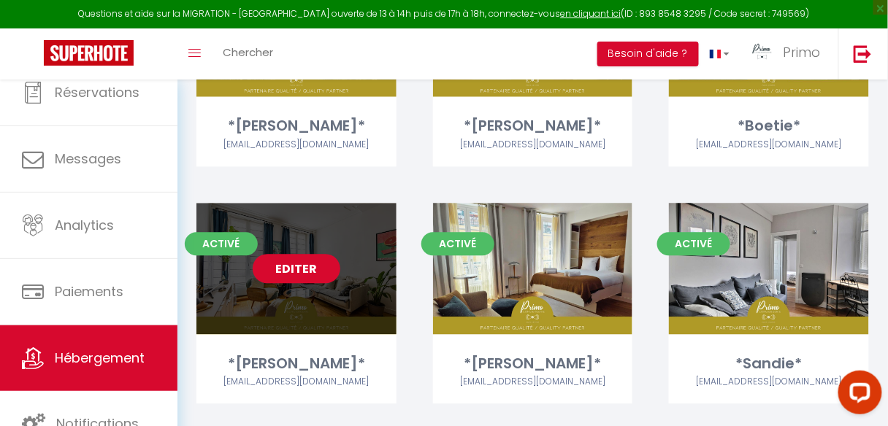
click at [298, 272] on link "Editer" at bounding box center [297, 268] width 88 height 29
click at [298, 266] on link "Editer" at bounding box center [297, 268] width 88 height 29
select select "3"
select select "2"
select select "1"
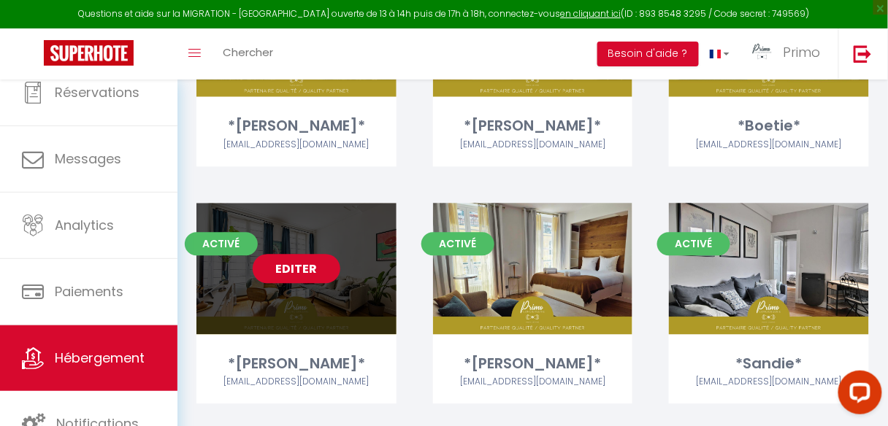
select select "1"
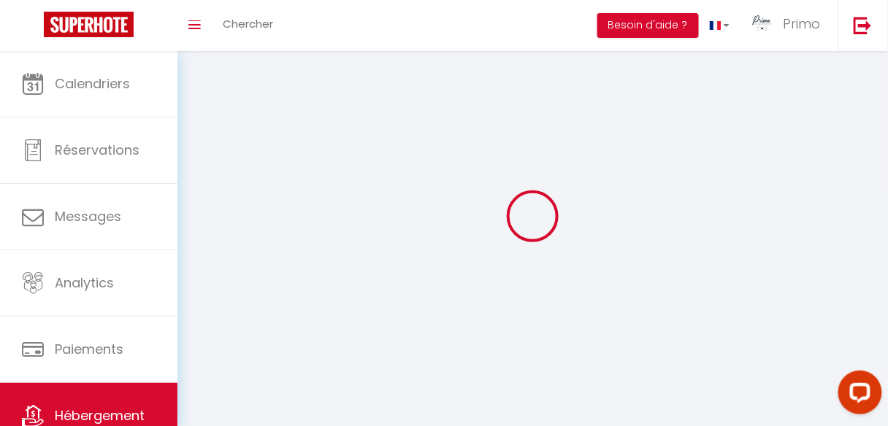
select select
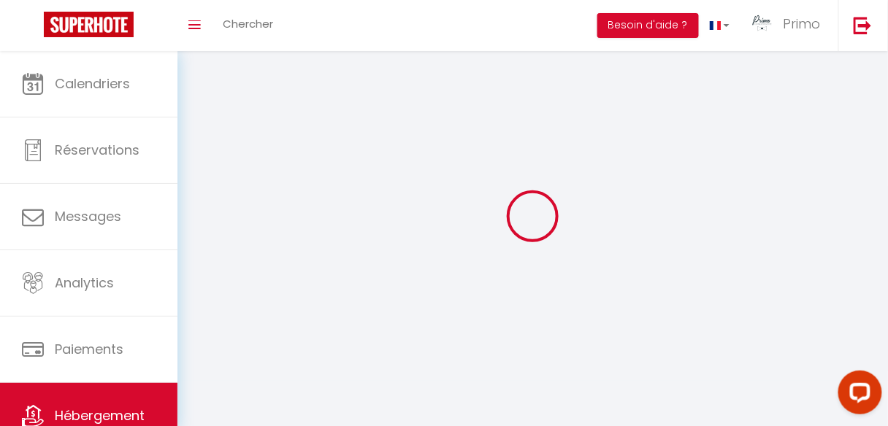
checkbox input "false"
select select
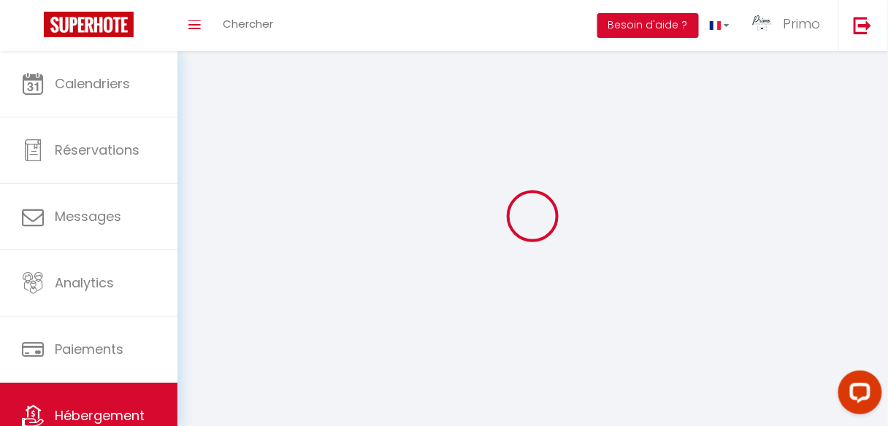
select select
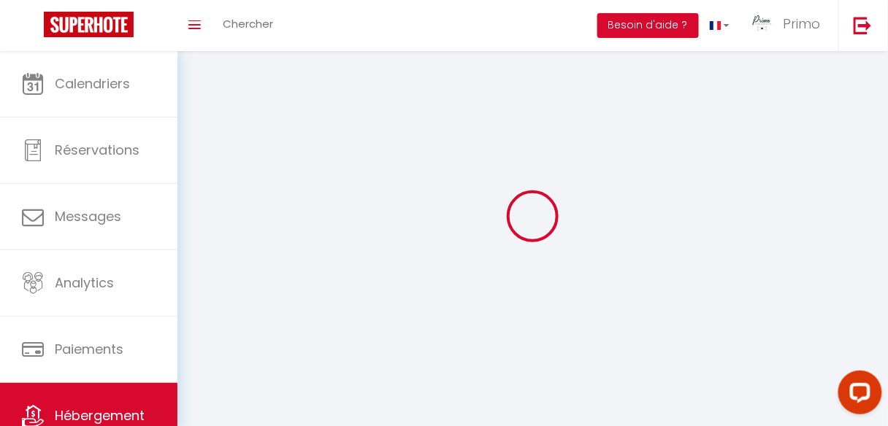
select select
checkbox input "false"
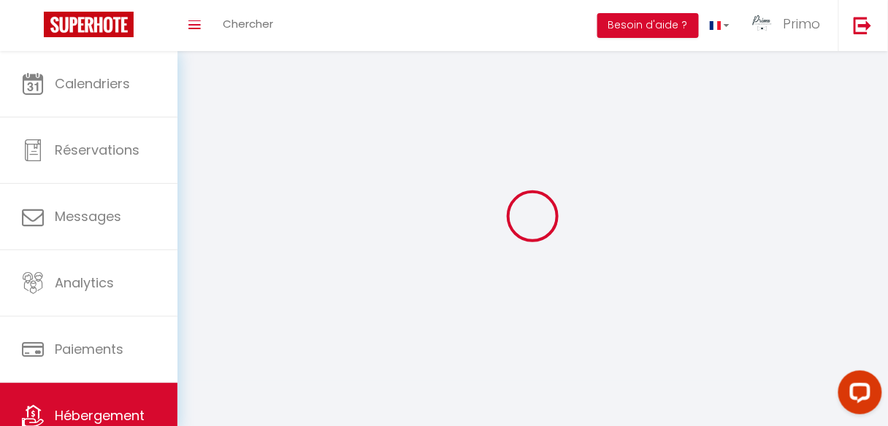
select select
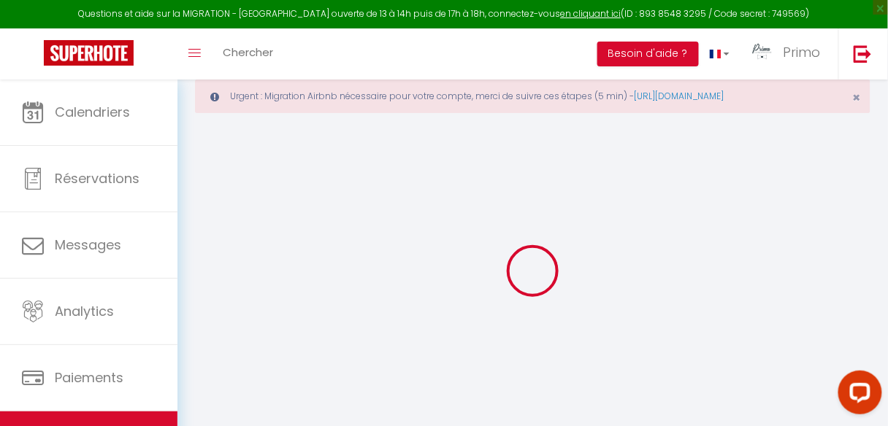
checkbox input "false"
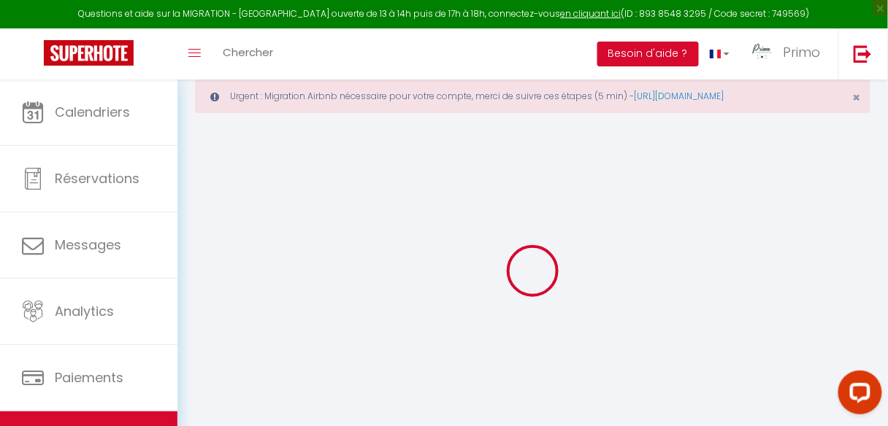
checkbox input "false"
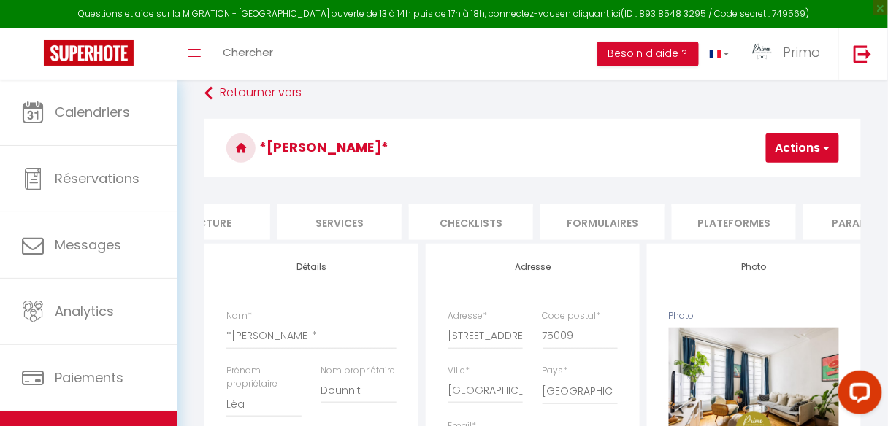
scroll to position [0, 404]
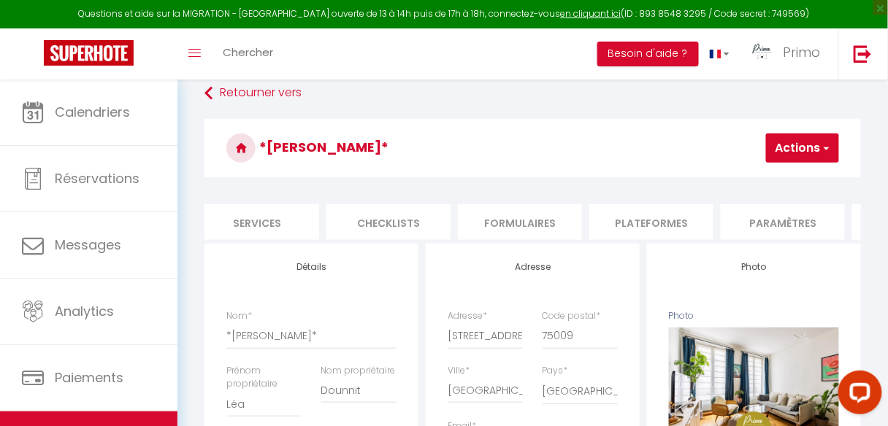
click at [643, 231] on li "Plateformes" at bounding box center [651, 222] width 124 height 36
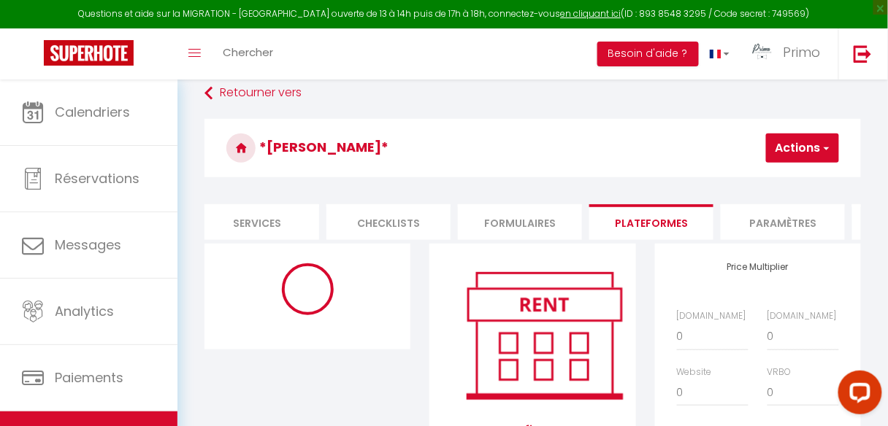
scroll to position [137, 0]
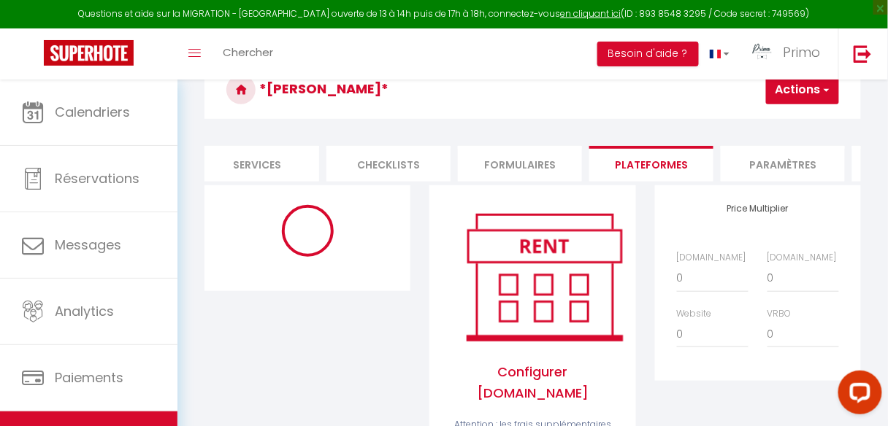
select select "10791-1460198927528061323"
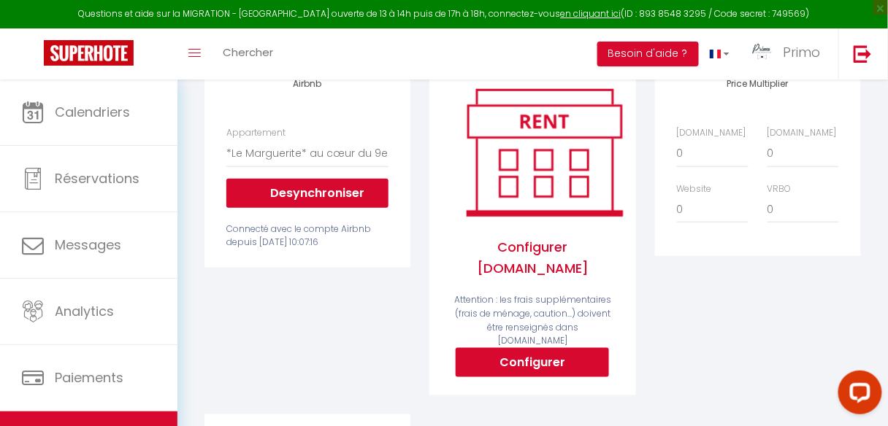
scroll to position [249, 0]
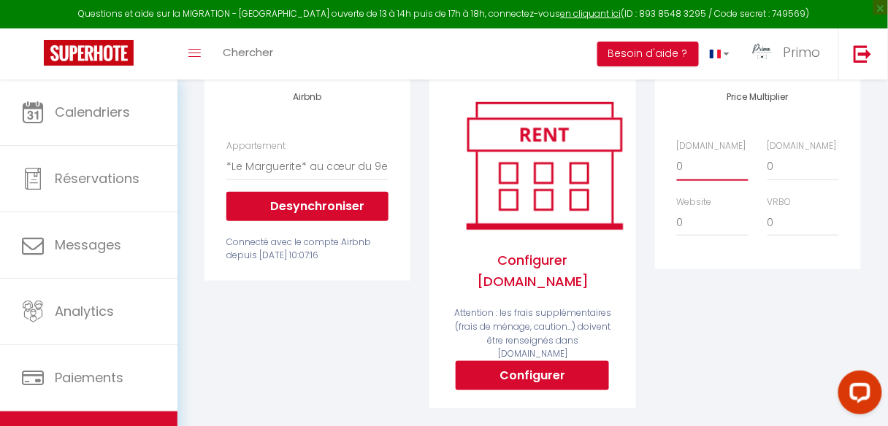
click at [693, 171] on select "0 + 1 % + 2 % + 3 % + 4 % + 5 % + 6 % + 7 % + 8 % + 9 %" at bounding box center [713, 167] width 72 height 28
click at [706, 175] on select "0 + 1 % + 2 % + 3 % + 4 % + 5 % + 6 % + 7 % + 8 % + 9 %" at bounding box center [713, 167] width 72 height 28
click at [677, 161] on select "0 + 1 % + 2 % + 3 % + 4 % + 5 % + 6 % + 7 % + 8 % + 9 %" at bounding box center [713, 167] width 72 height 28
click at [702, 287] on div "Price Multiplier [DOMAIN_NAME] 0 + 1 % + 2 % + 3 % + 4 % + 5 % + 6 % + 7 %" at bounding box center [757, 251] width 225 height 354
click at [709, 173] on select "0 + 1 % + 2 % + 3 % + 4 % + 5 % + 6 % + 7 % + 8 % + 9 %" at bounding box center [713, 167] width 72 height 28
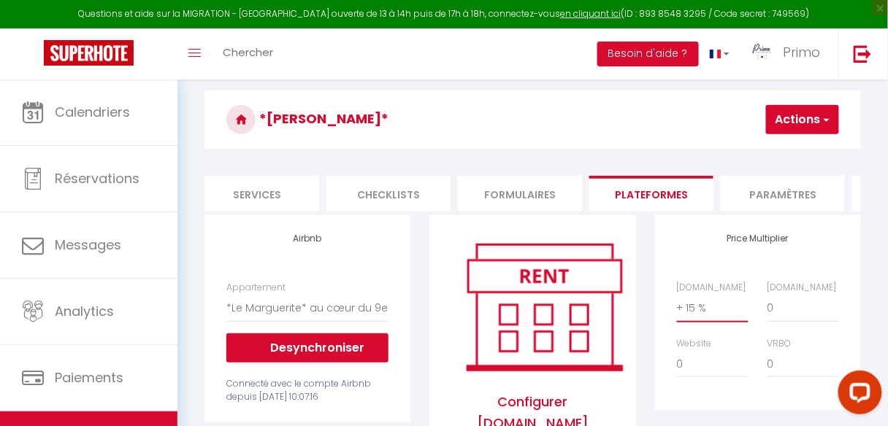
scroll to position [74, 0]
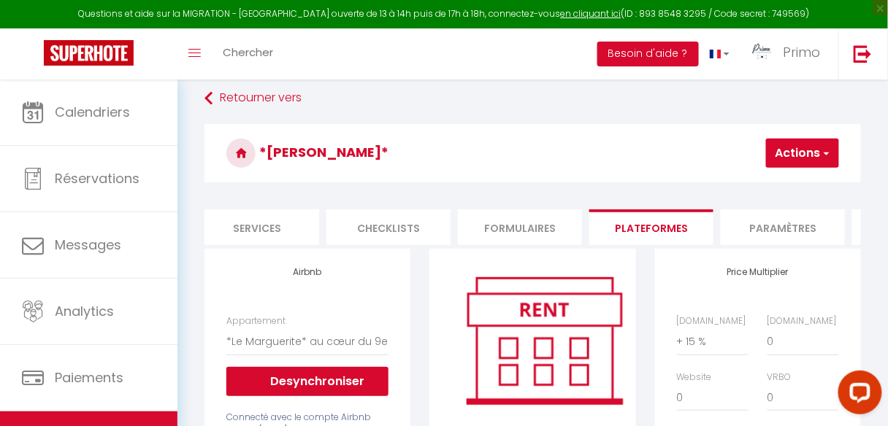
click at [797, 298] on div "Price Multiplier [DOMAIN_NAME] 0 + 1 % + 2 % + 3 % + 4 % + 5 % + 6 % + 7 %" at bounding box center [758, 347] width 206 height 196
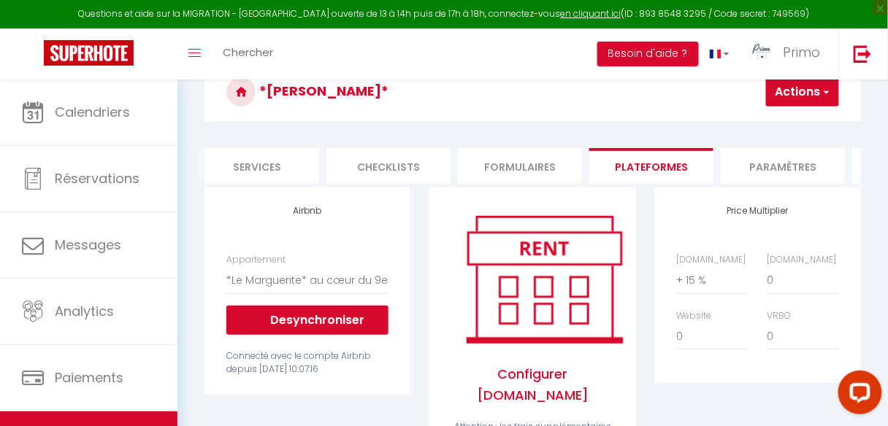
scroll to position [249, 0]
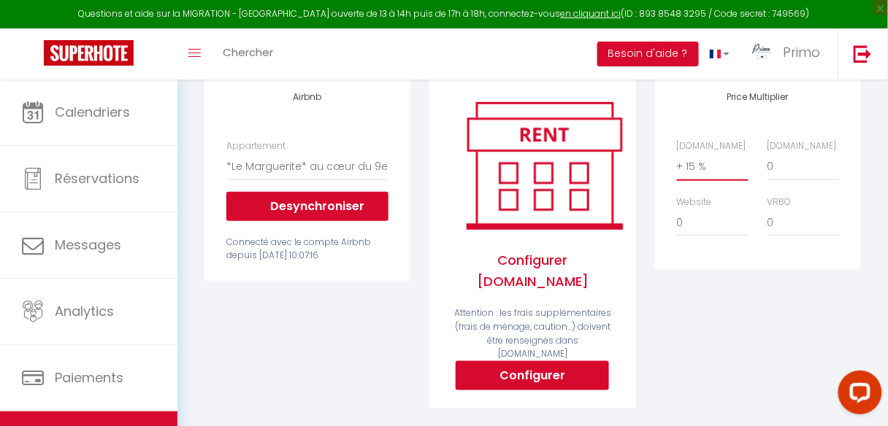
click at [721, 177] on select "0 + 1 % + 2 % + 3 % + 4 % + 5 % + 6 % + 7 % + 8 % + 9 %" at bounding box center [713, 167] width 72 height 28
select select "0"
click at [677, 161] on select "0 + 1 % + 2 % + 3 % + 4 % + 5 % + 6 % + 7 % + 8 % + 9 %" at bounding box center [713, 167] width 72 height 28
click at [701, 279] on div "Price Multiplier [DOMAIN_NAME] 0 + 1 % + 2 % + 3 % + 4 % + 5 % + 6 % + 7 %" at bounding box center [757, 251] width 225 height 354
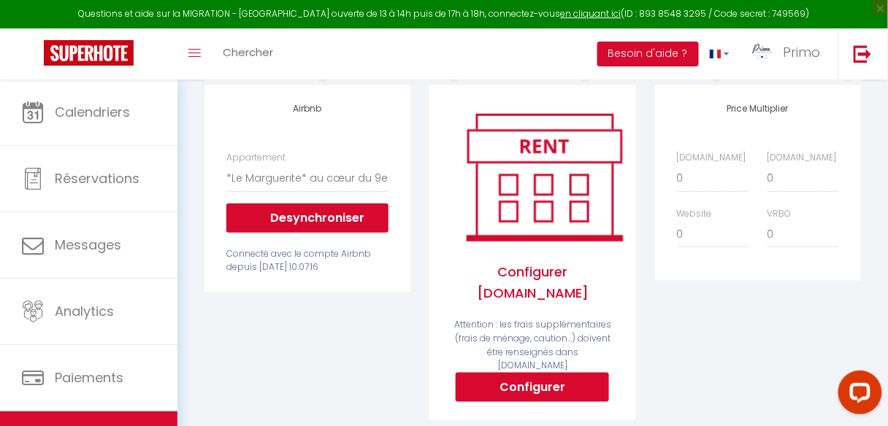
scroll to position [191, 0]
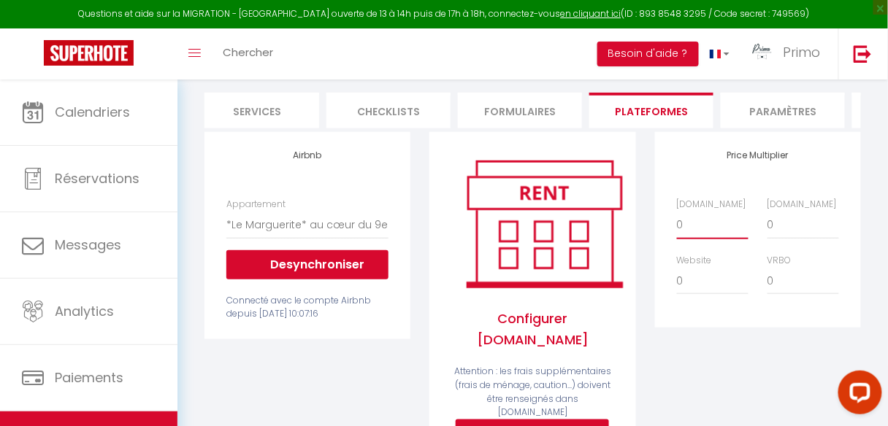
click at [701, 238] on select "0 + 1 % + 2 % + 3 % + 4 % + 5 % + 6 % + 7 % + 8 % + 9 %" at bounding box center [713, 225] width 72 height 28
click at [728, 401] on div "Price Multiplier [DOMAIN_NAME] 0 + 1 % + 2 % + 3 % + 4 % + 5 % + 6 % + 7 %" at bounding box center [757, 309] width 225 height 354
click at [873, 54] on link at bounding box center [862, 53] width 48 height 51
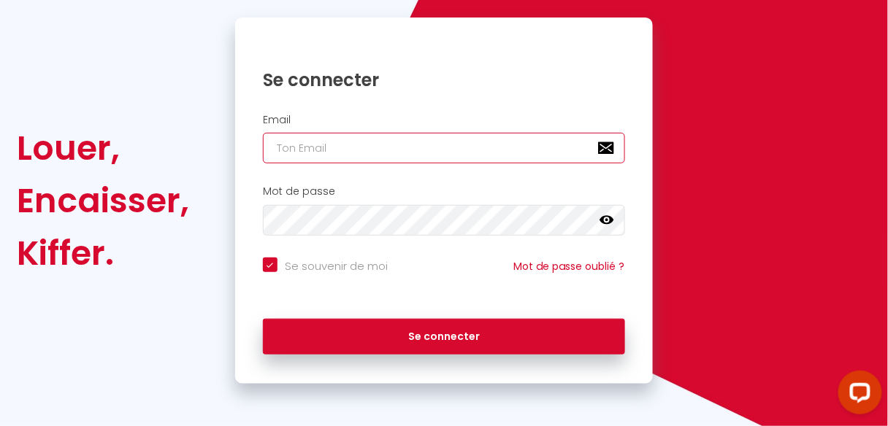
type input "[EMAIL_ADDRESS][DOMAIN_NAME]"
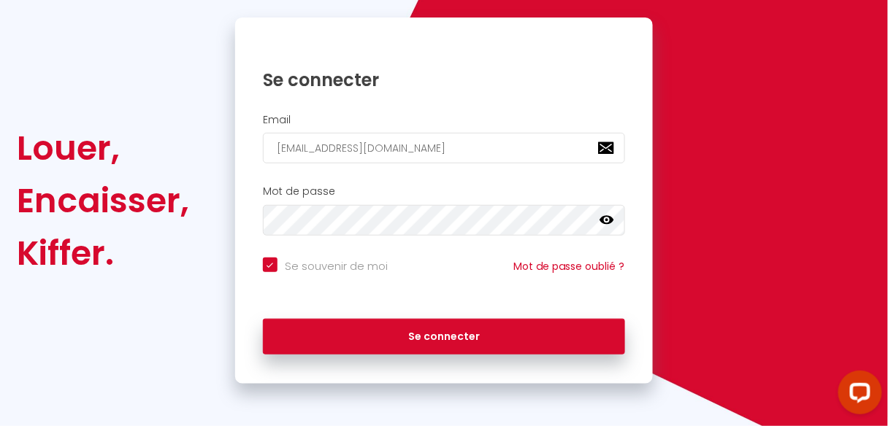
checkbox input "true"
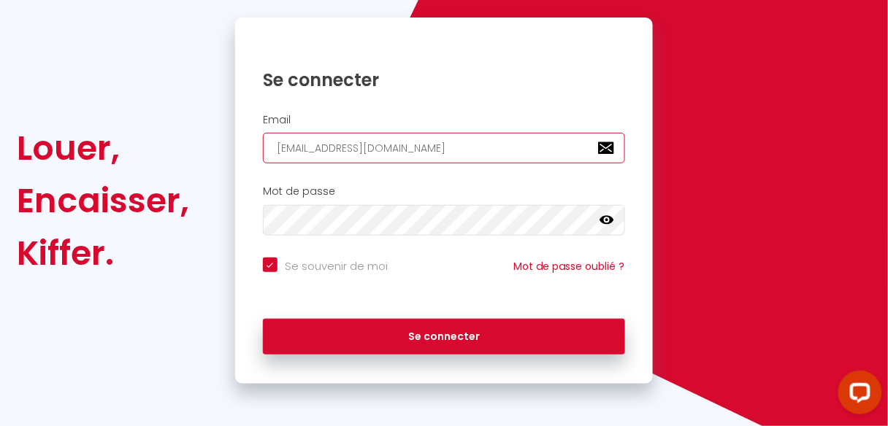
click at [406, 148] on input "[EMAIL_ADDRESS][DOMAIN_NAME]" at bounding box center [444, 148] width 362 height 31
type input "[EMAIL_ADDRESS][DOMAIN_NAME]"
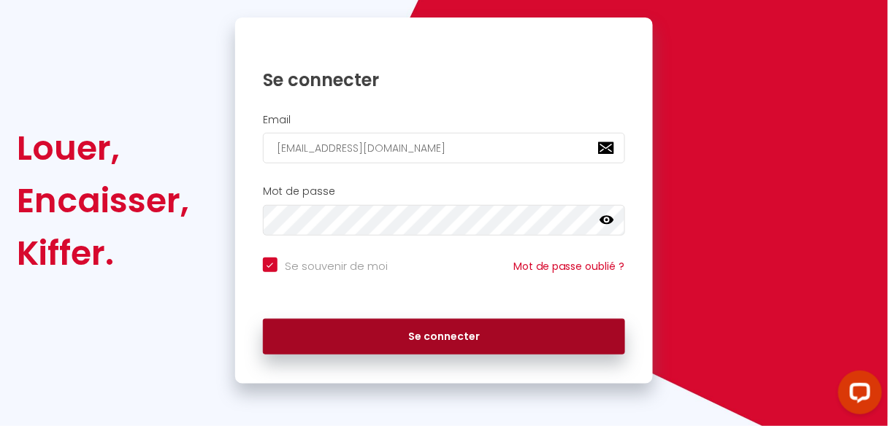
click at [402, 337] on button "Se connecter" at bounding box center [444, 337] width 362 height 37
checkbox input "true"
